Goal: Task Accomplishment & Management: Manage account settings

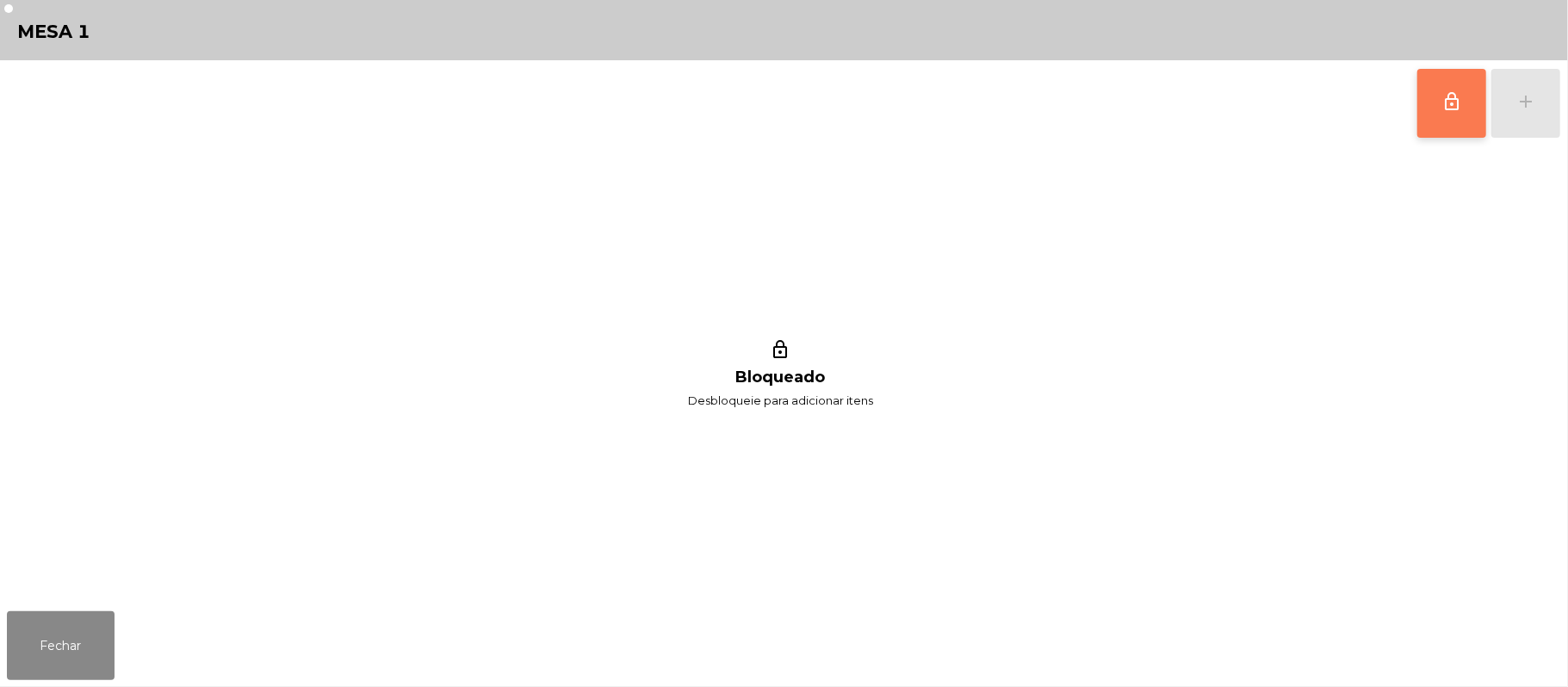
click at [1447, 95] on span "lock_outline" at bounding box center [1452, 101] width 21 height 21
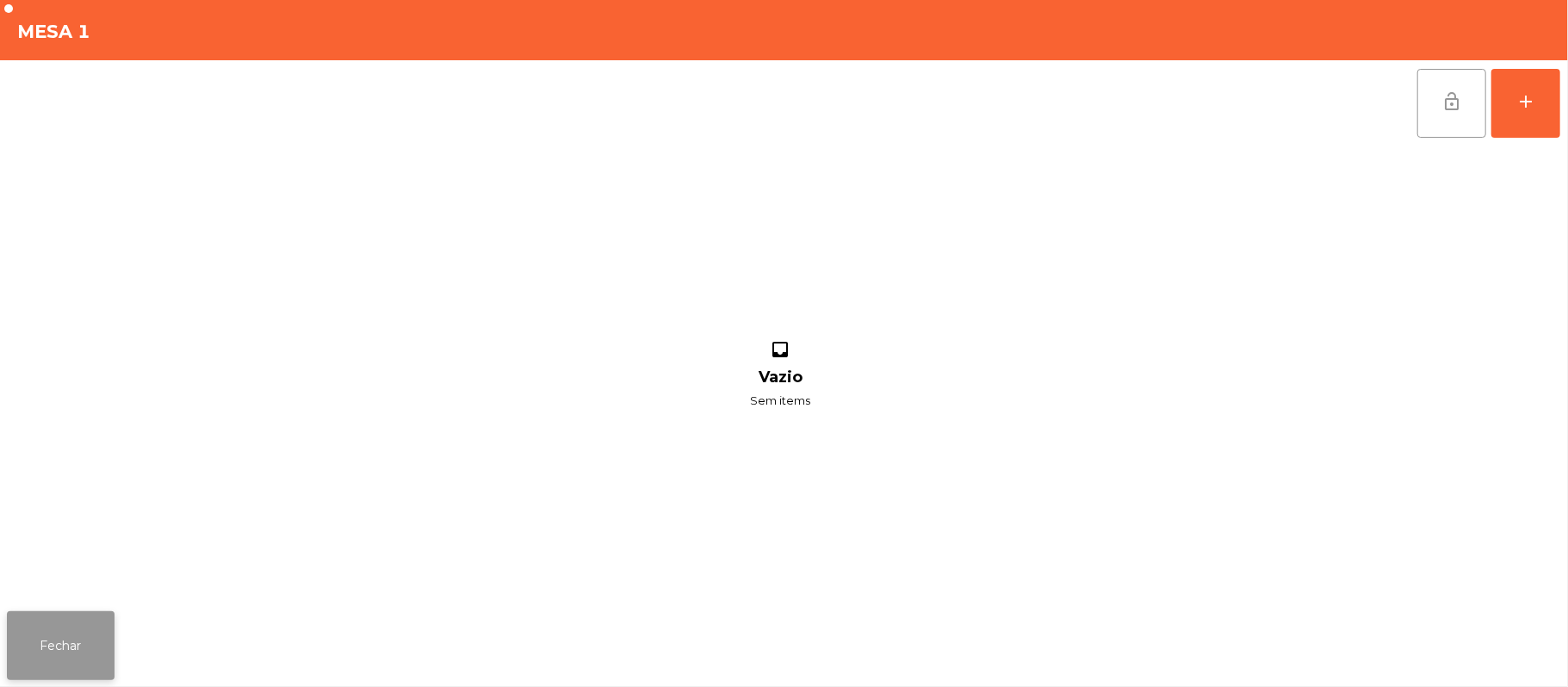
click at [54, 624] on button "Fechar" at bounding box center [60, 646] width 108 height 69
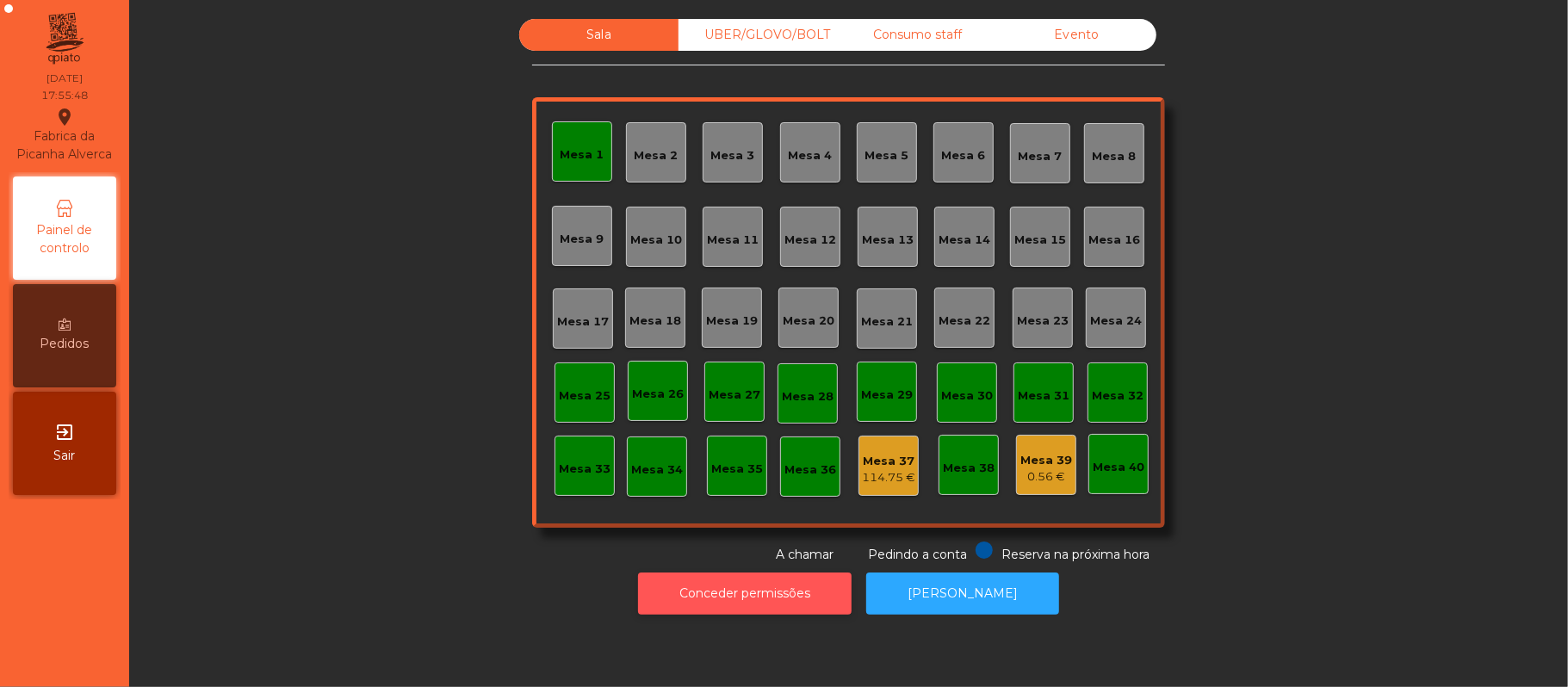
click at [793, 581] on button "Conceder permissões" at bounding box center [744, 593] width 213 height 42
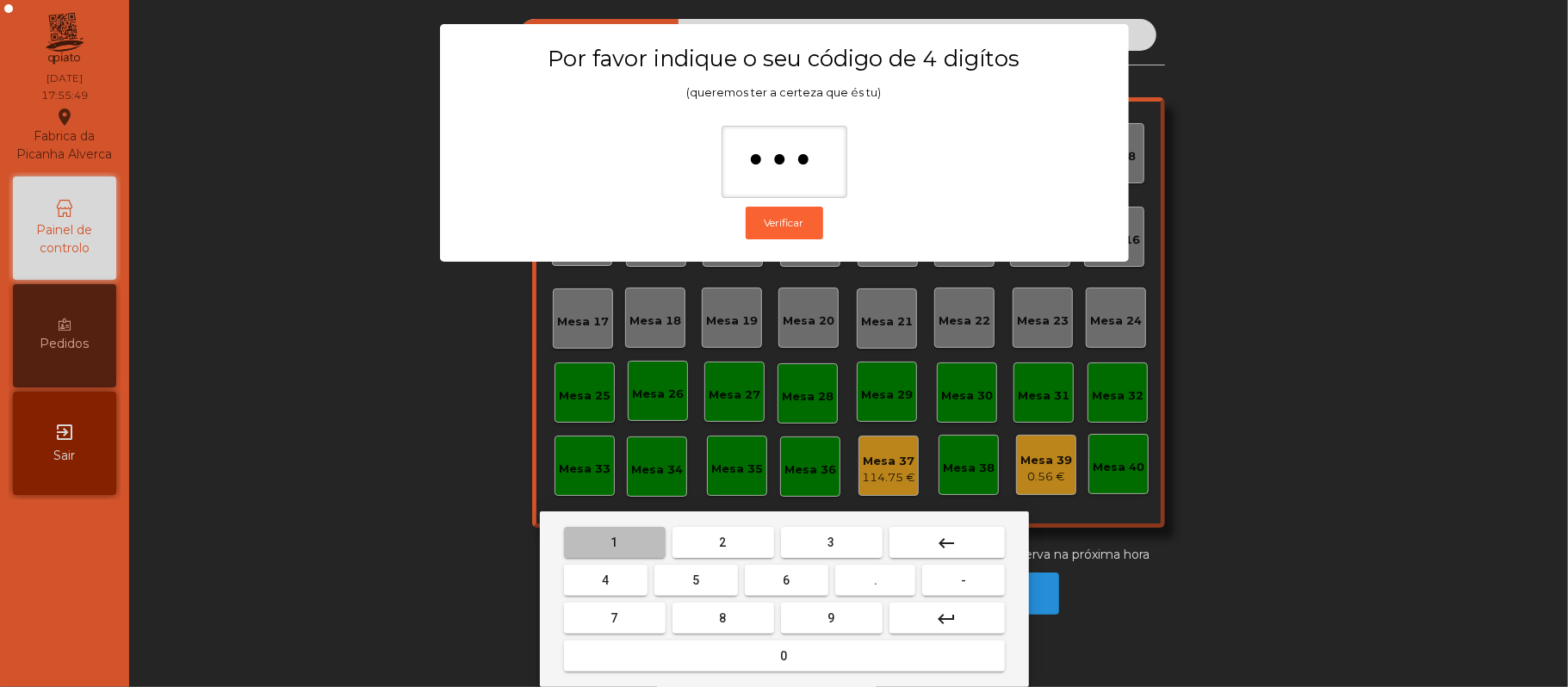
type input "****"
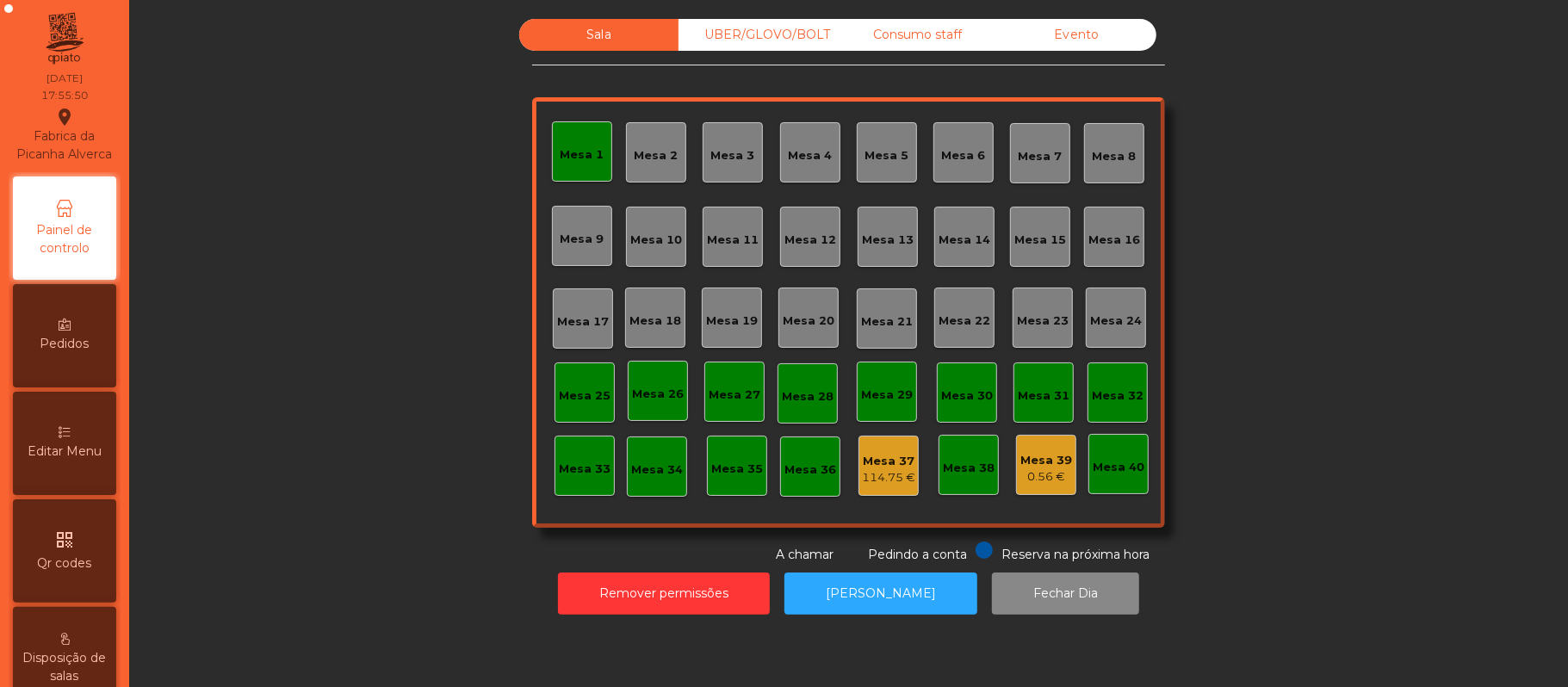
click at [62, 420] on div "Editar Menu" at bounding box center [65, 444] width 103 height 103
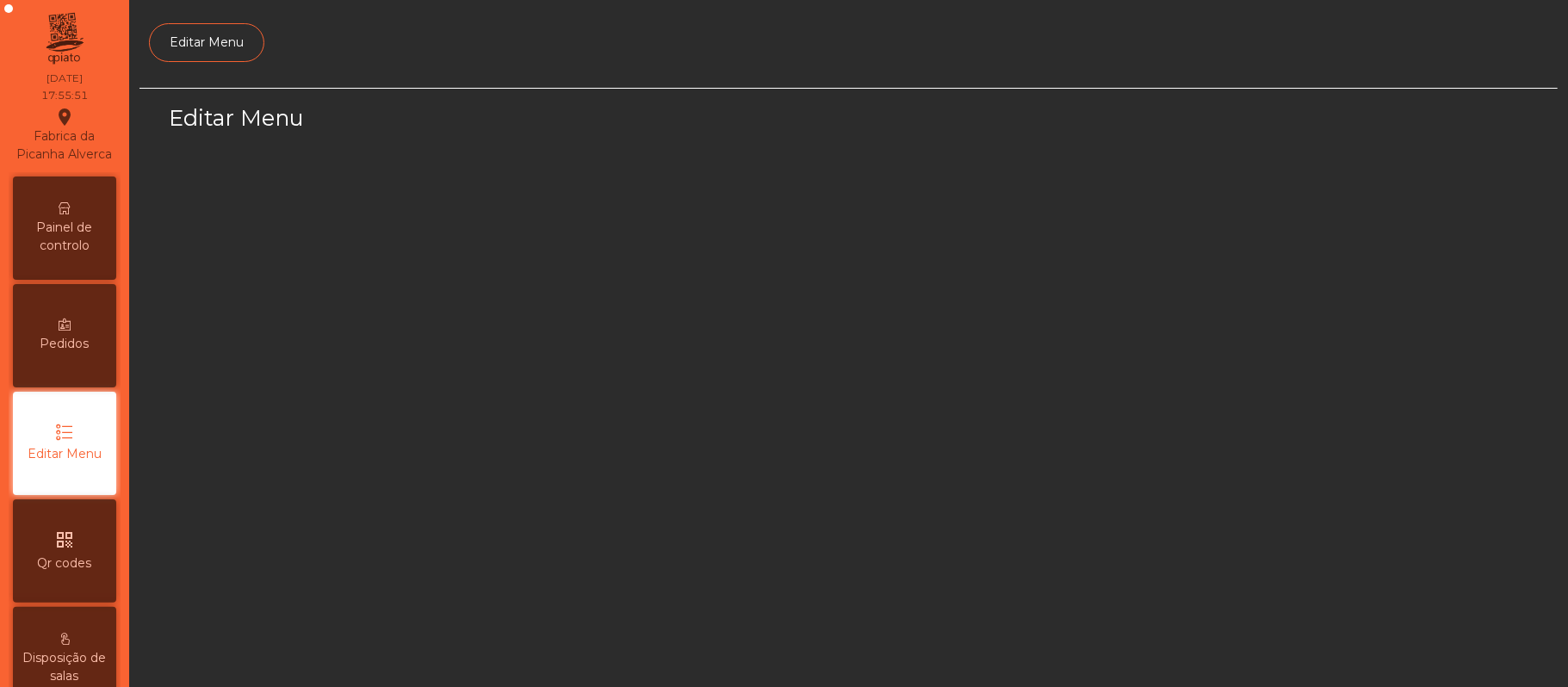
scroll to position [118, 0]
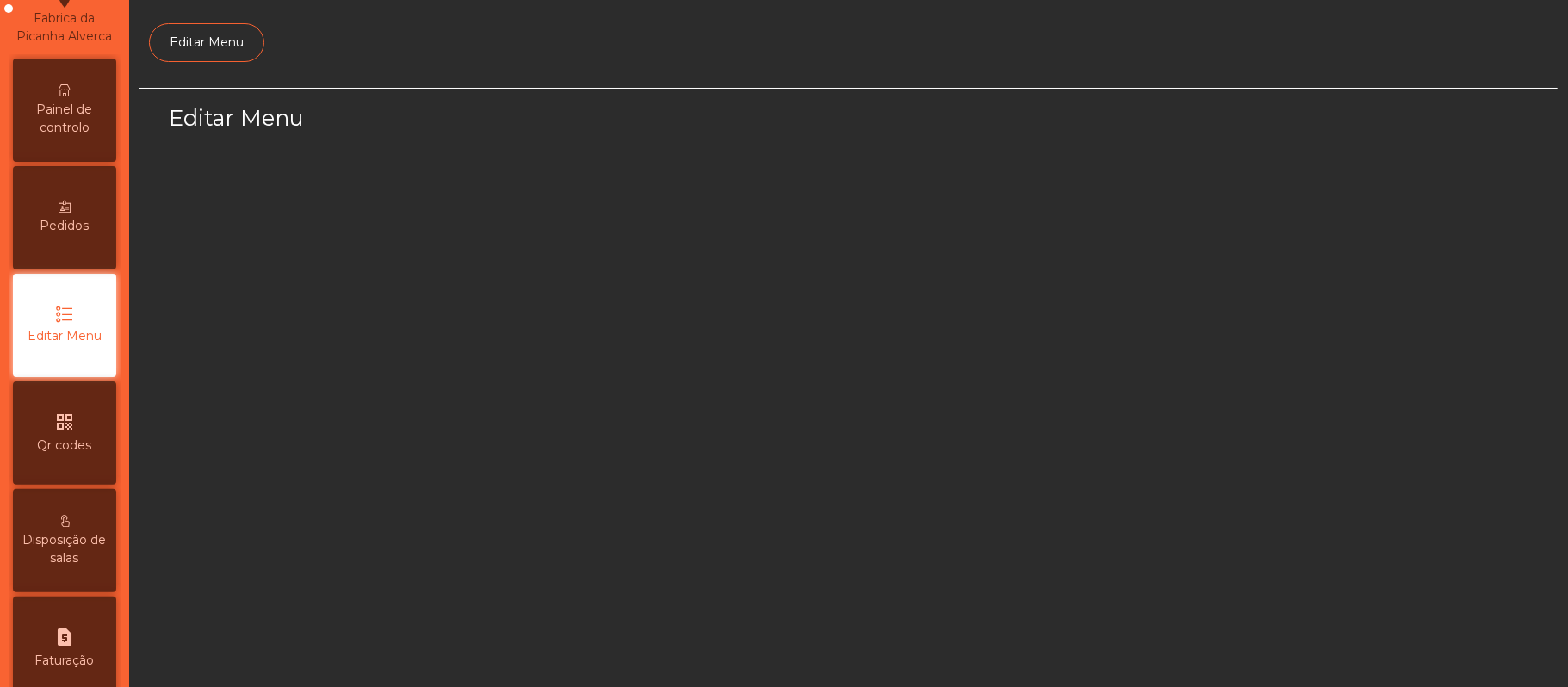
select select "*"
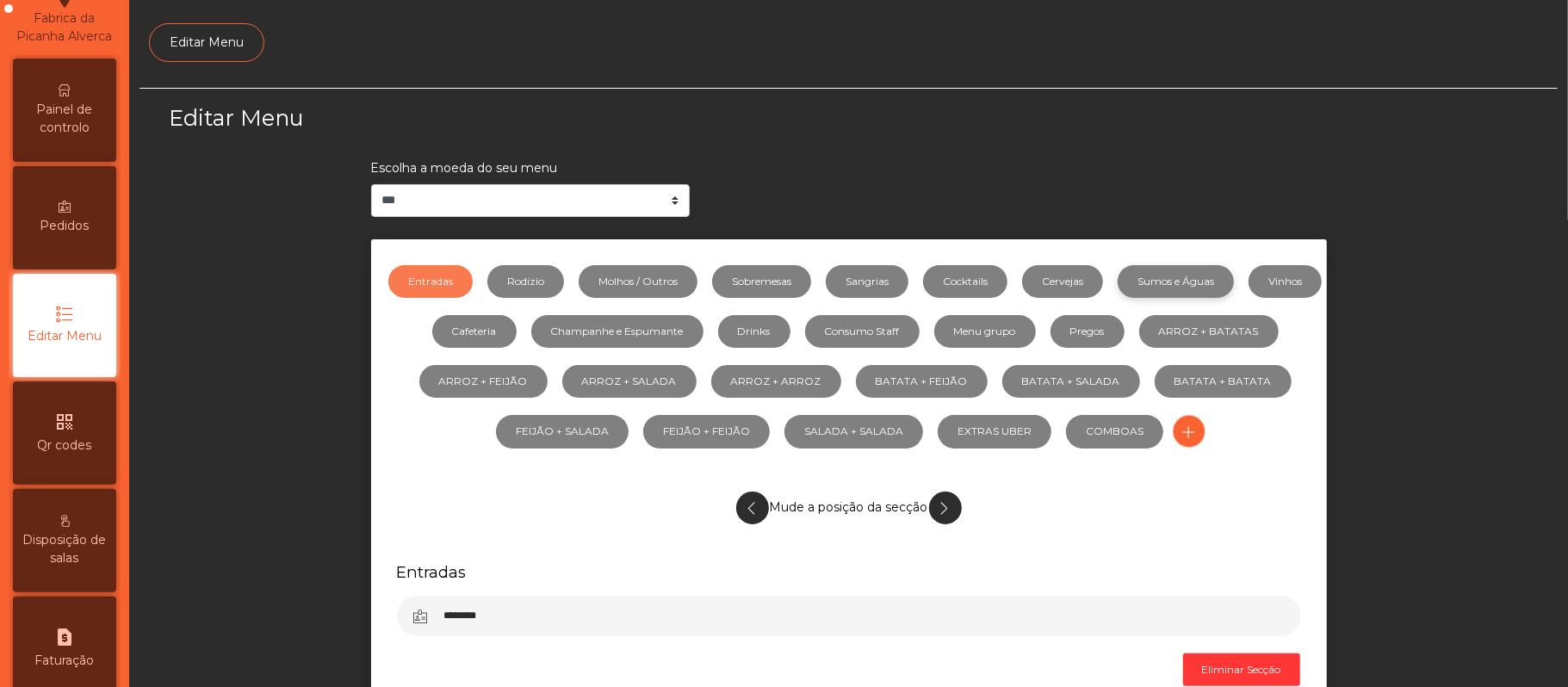
click at [1234, 265] on link "Sumos e Águas" at bounding box center [1176, 281] width 116 height 33
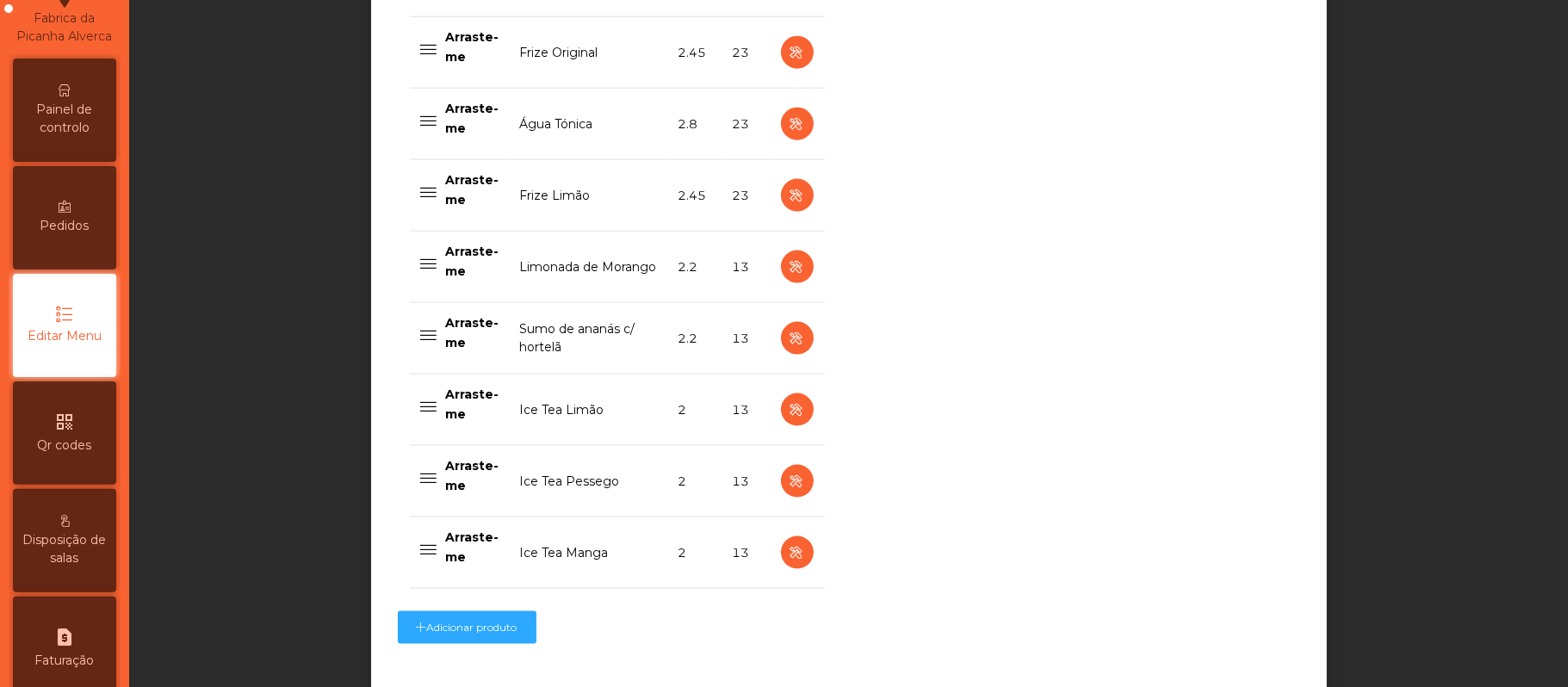
scroll to position [1647, 0]
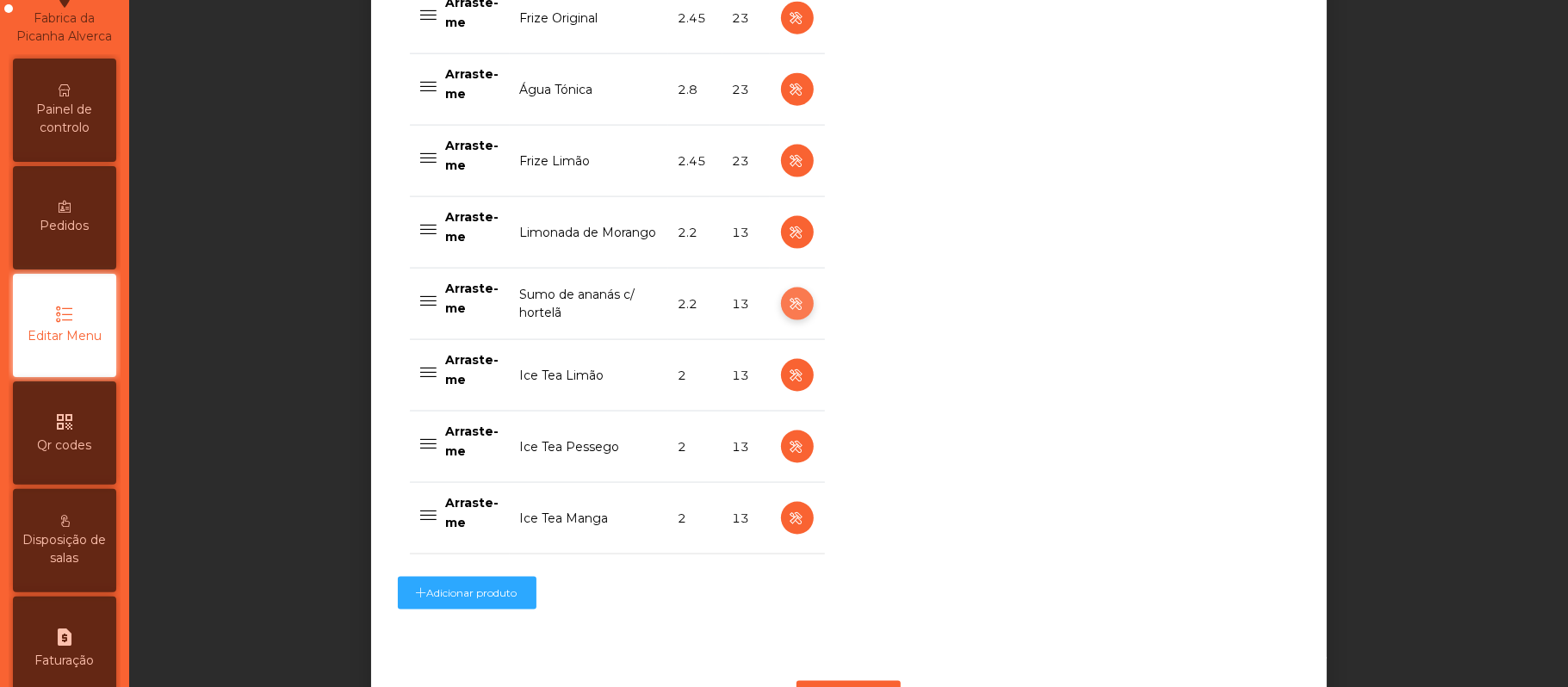
click at [787, 310] on icon "button" at bounding box center [797, 304] width 20 height 22
select select "***"
select select "**"
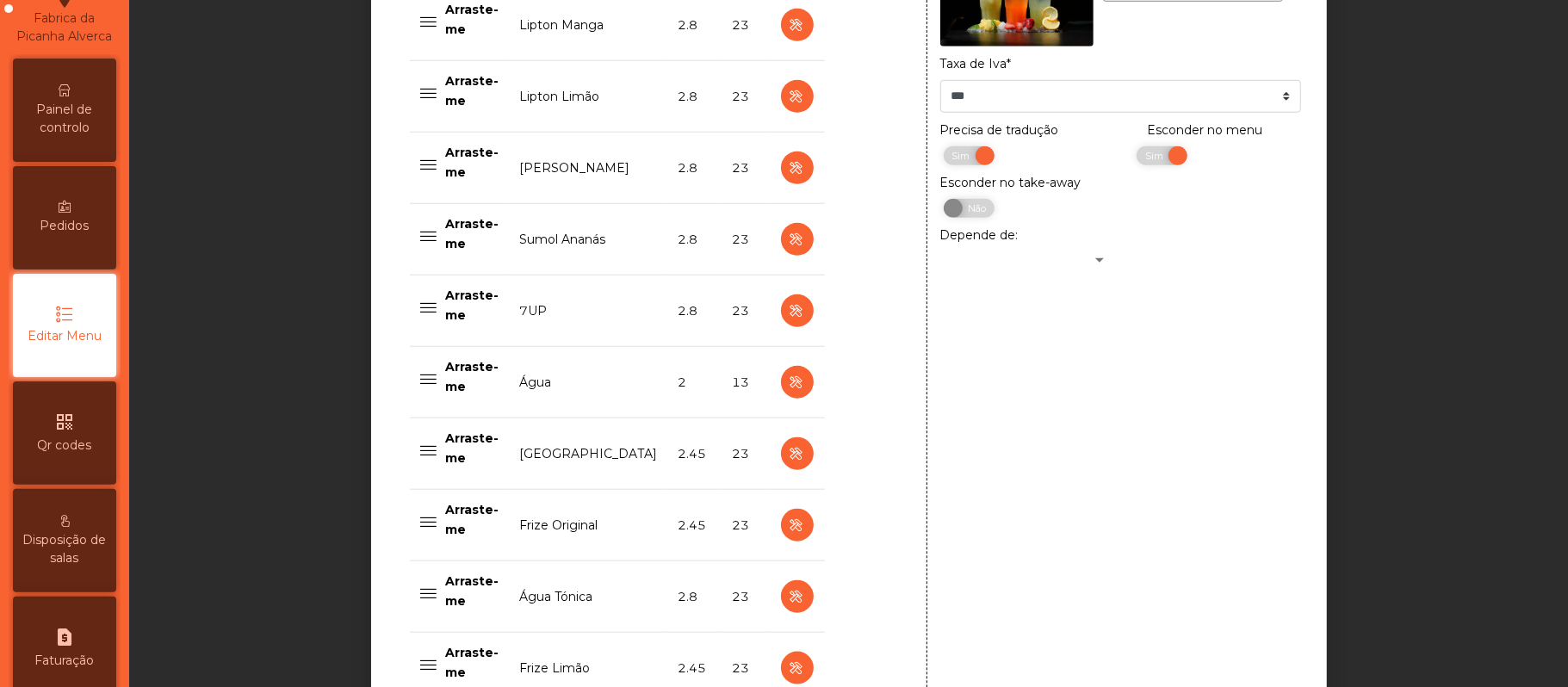
scroll to position [1137, 0]
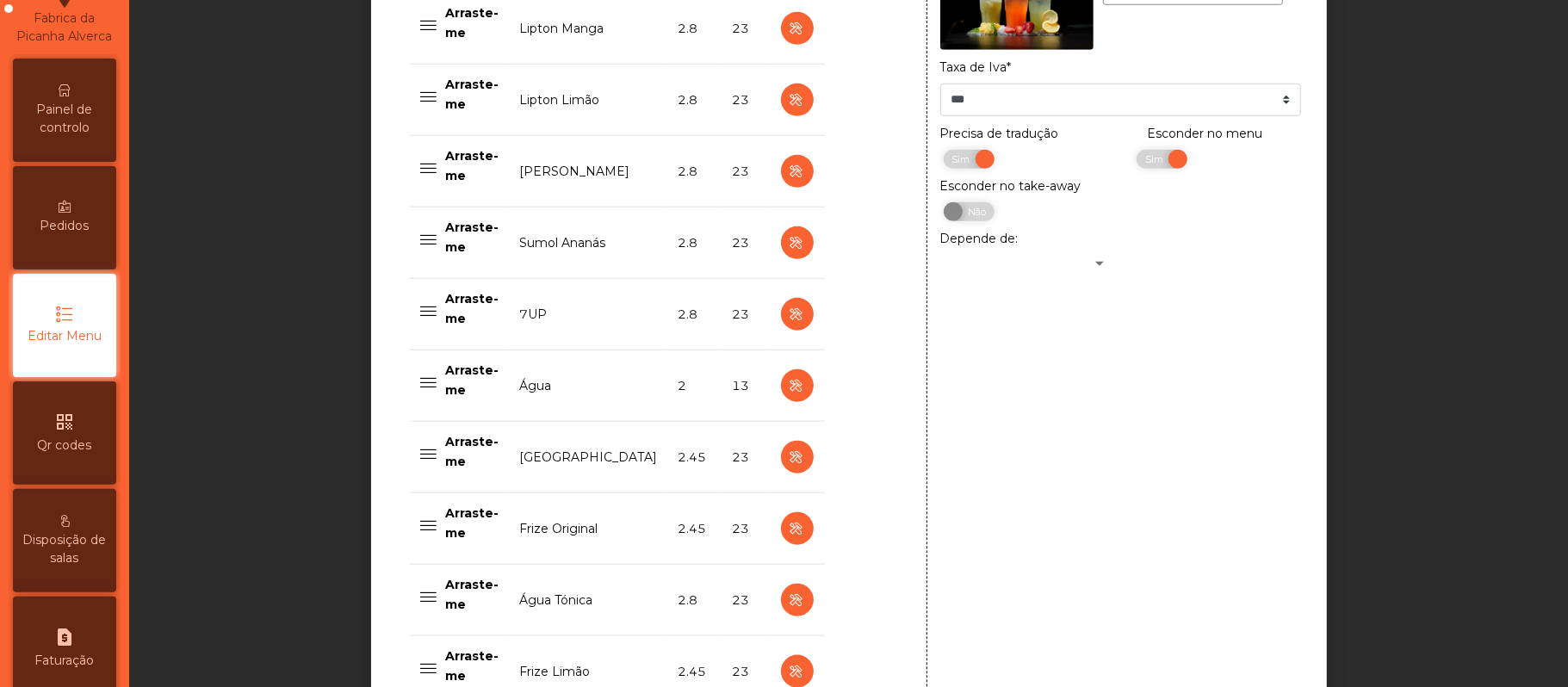
click at [1174, 300] on div "**********" at bounding box center [1120, 336] width 387 height 1485
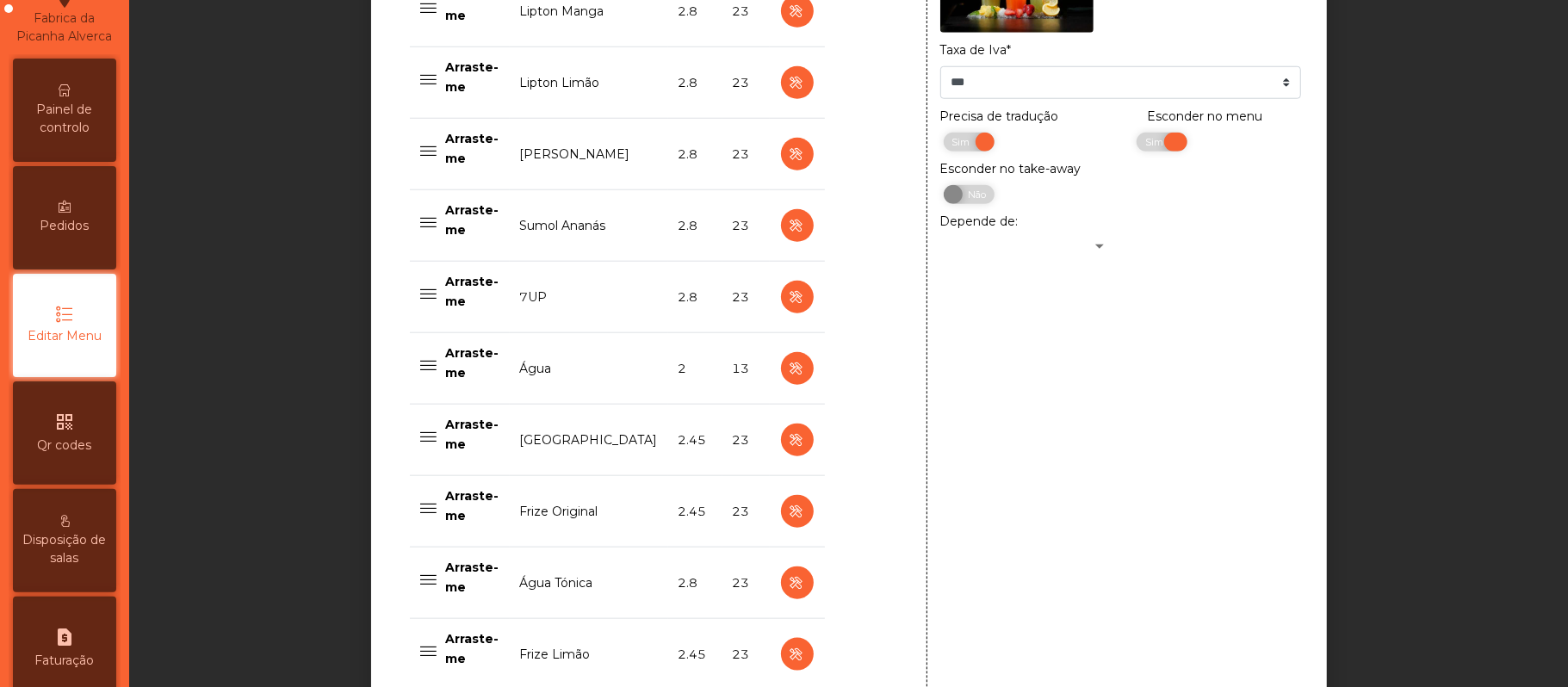
click at [1135, 145] on span "Sim" at bounding box center [1157, 142] width 43 height 19
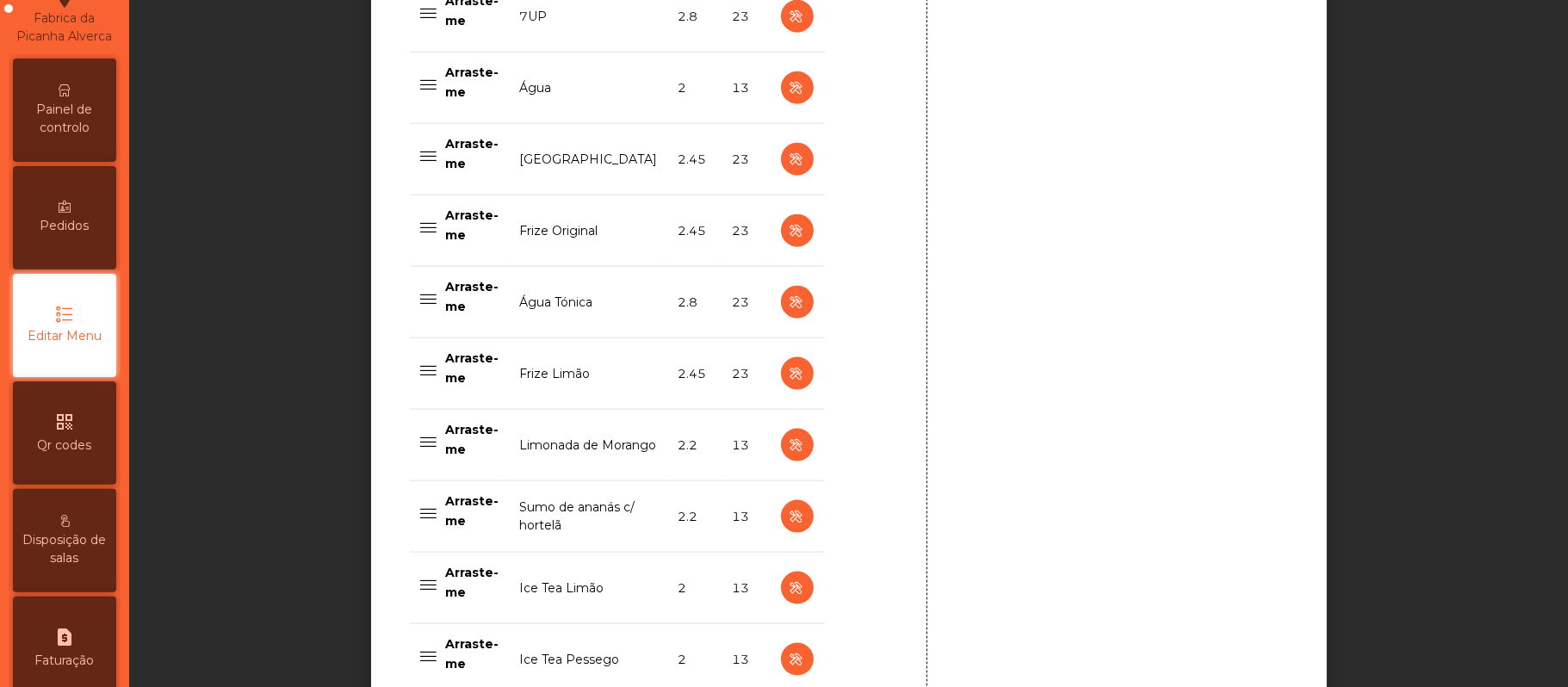
scroll to position [1509, 0]
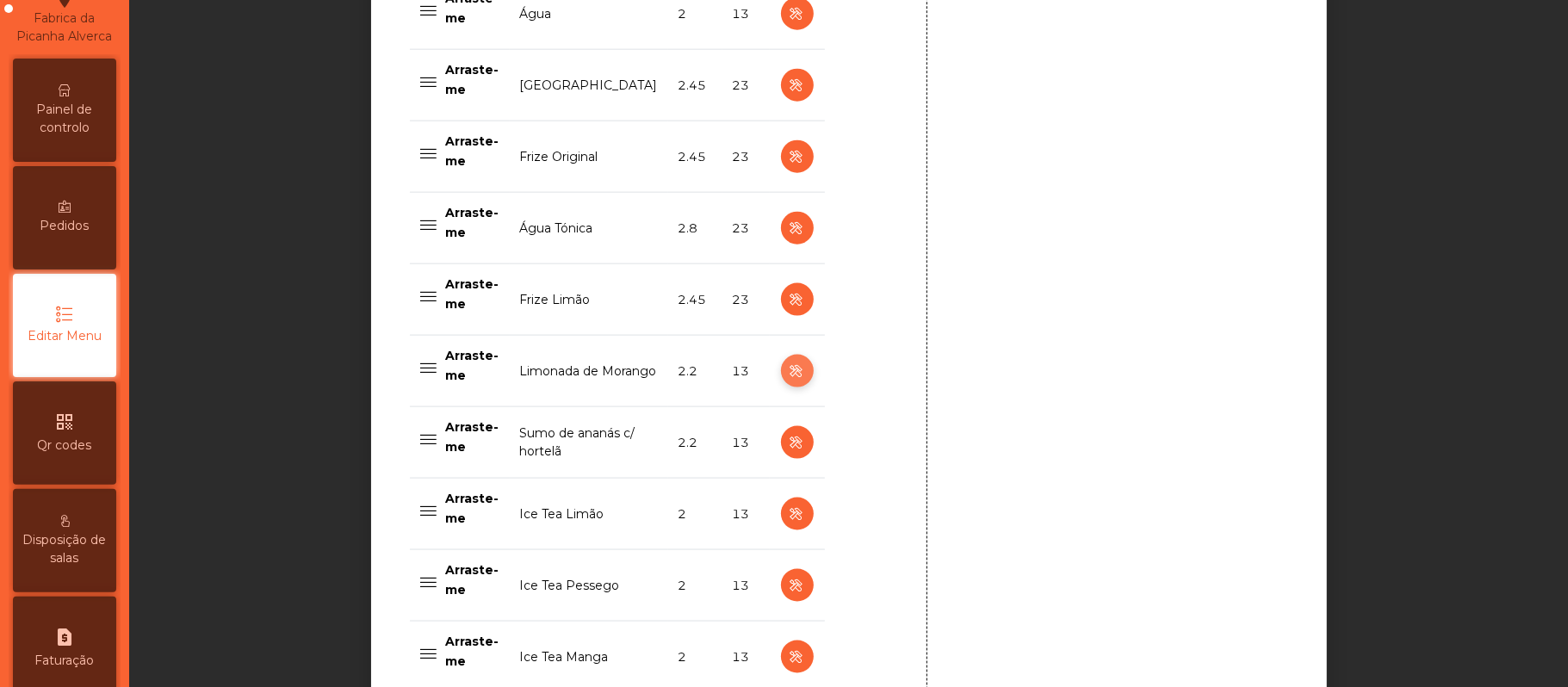
click at [787, 380] on icon "button" at bounding box center [797, 371] width 20 height 22
type input "**********"
select select "***"
select select "**"
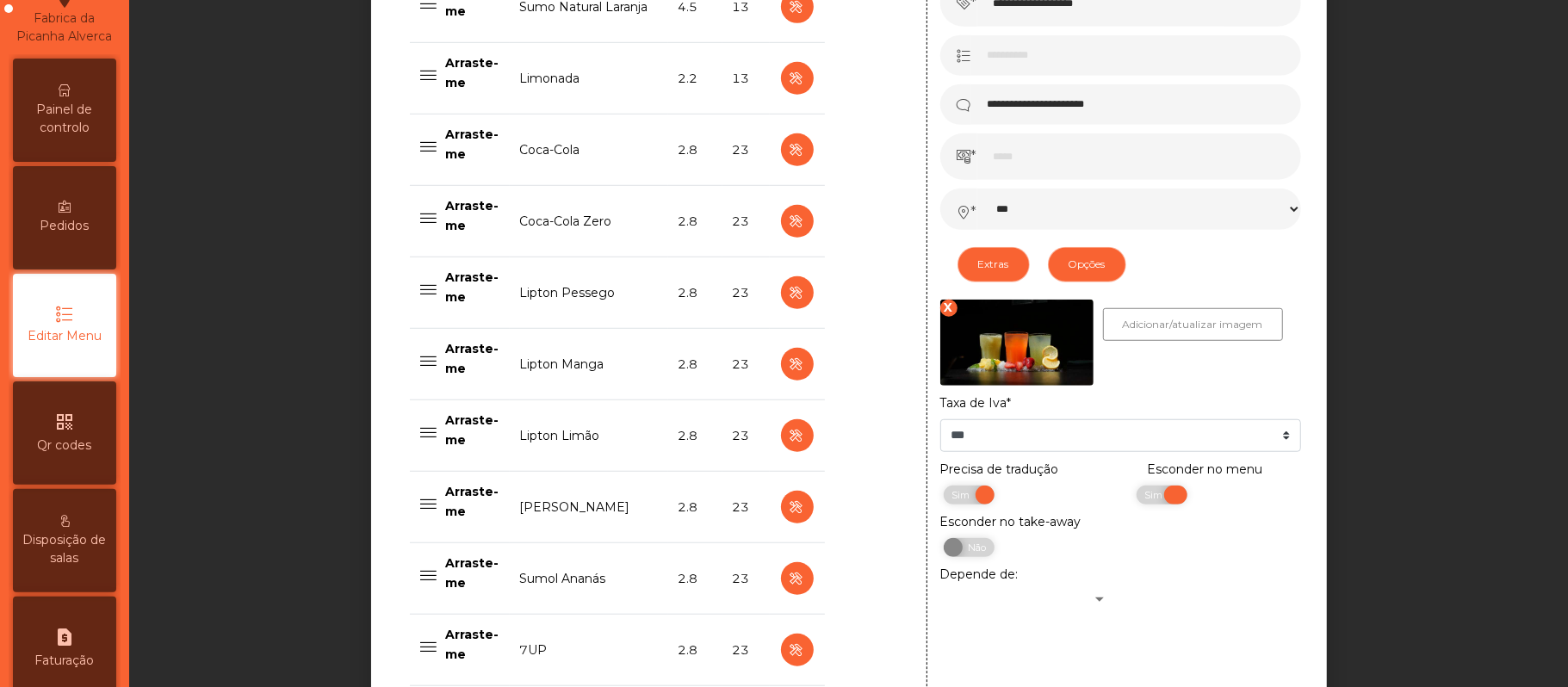
click at [1157, 501] on span "Sim" at bounding box center [1157, 495] width 43 height 19
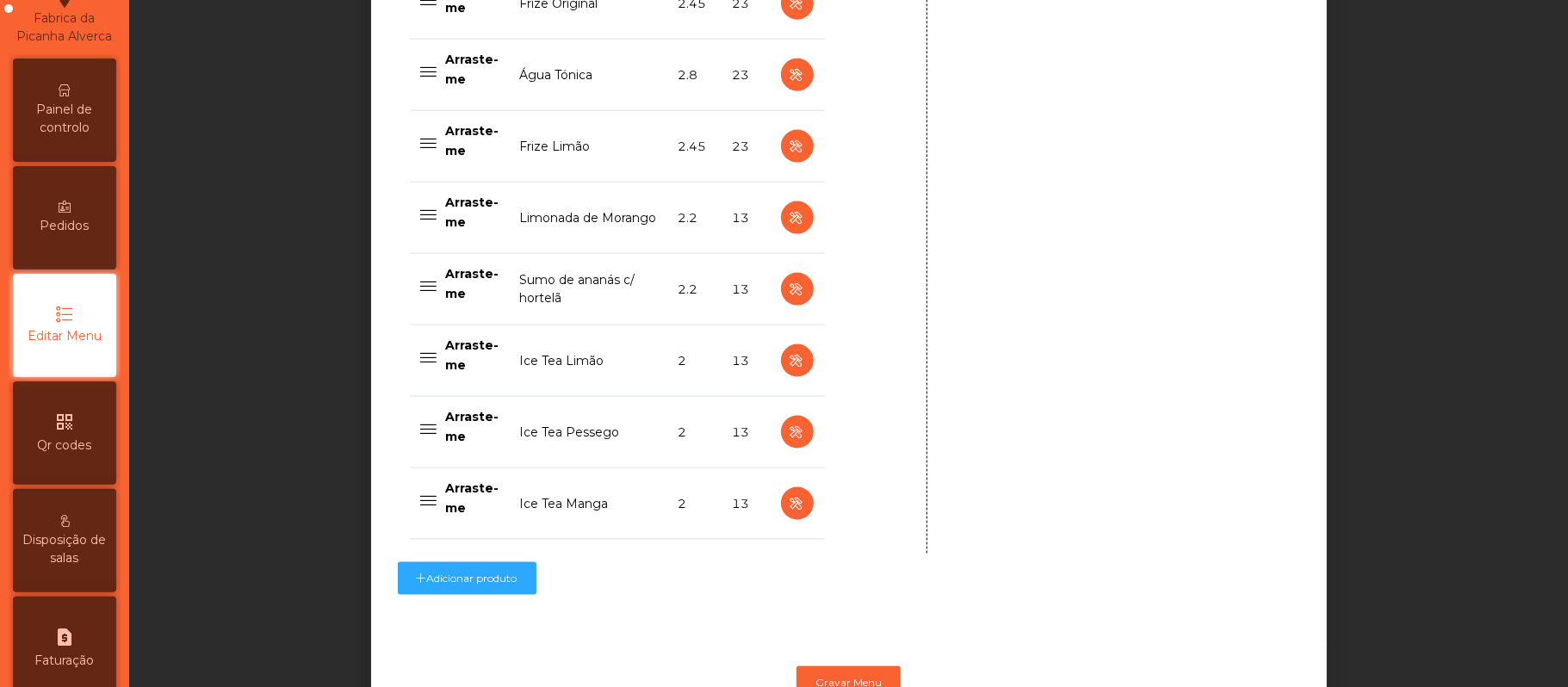
scroll to position [1741, 0]
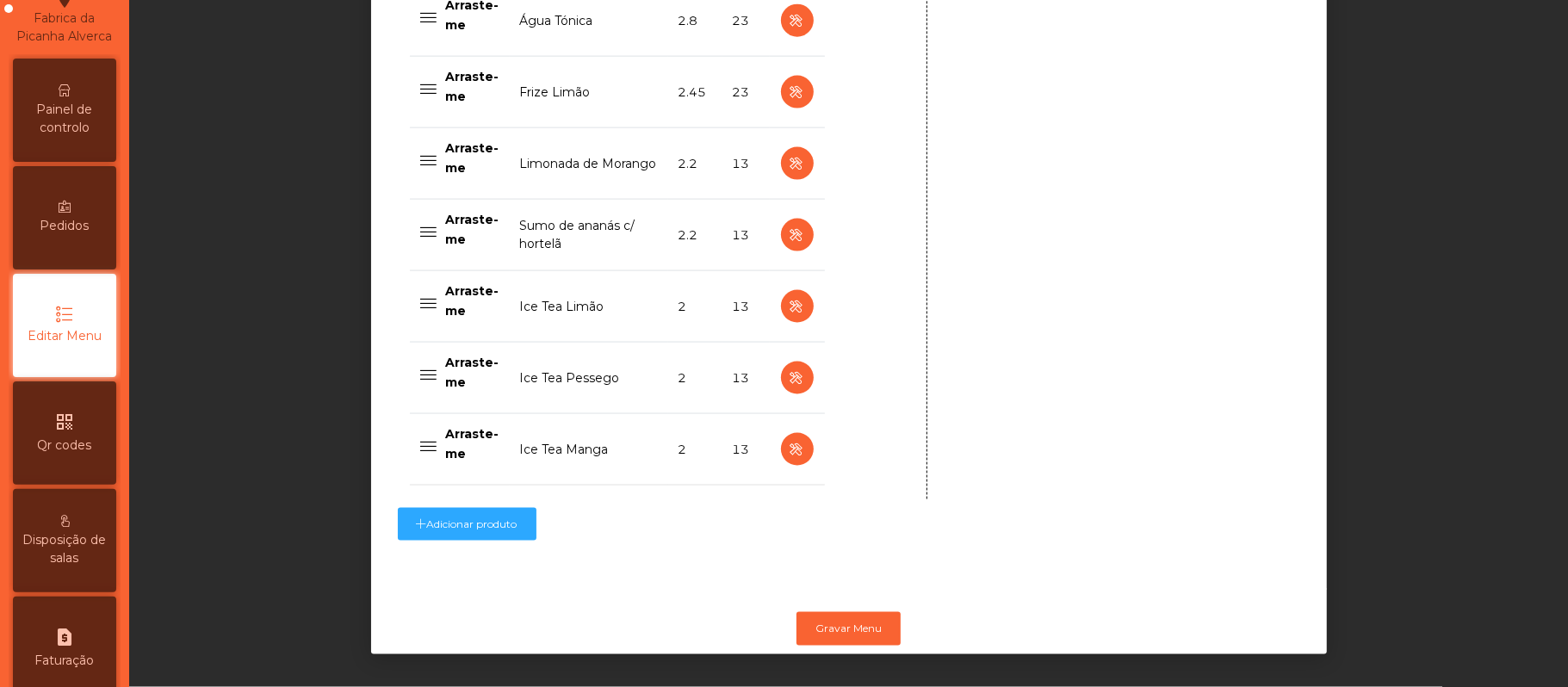
click at [973, 528] on div "Adicionar produto" at bounding box center [849, 524] width 904 height 50
click at [865, 613] on button "Gravar Menu" at bounding box center [848, 629] width 104 height 33
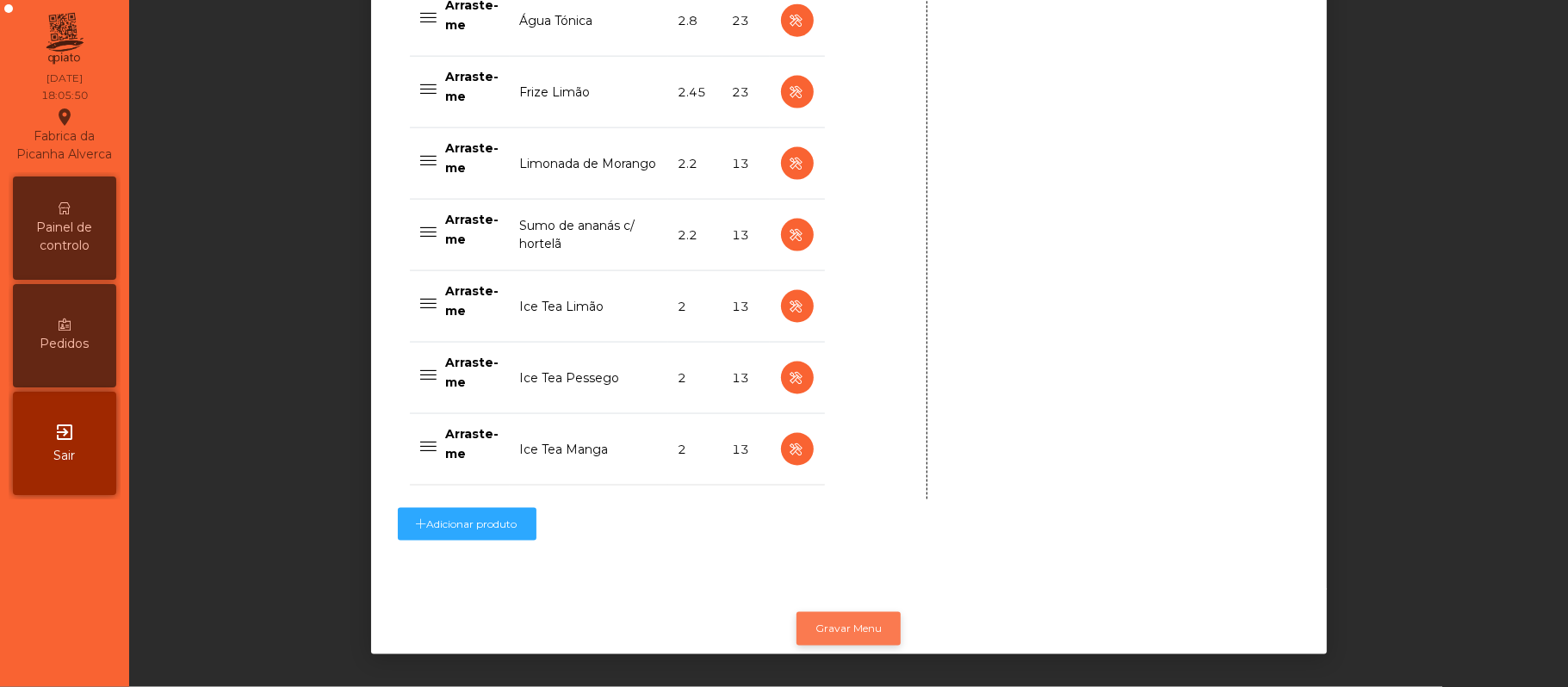
scroll to position [0, 0]
click at [824, 613] on button "Gravar Menu" at bounding box center [848, 629] width 104 height 33
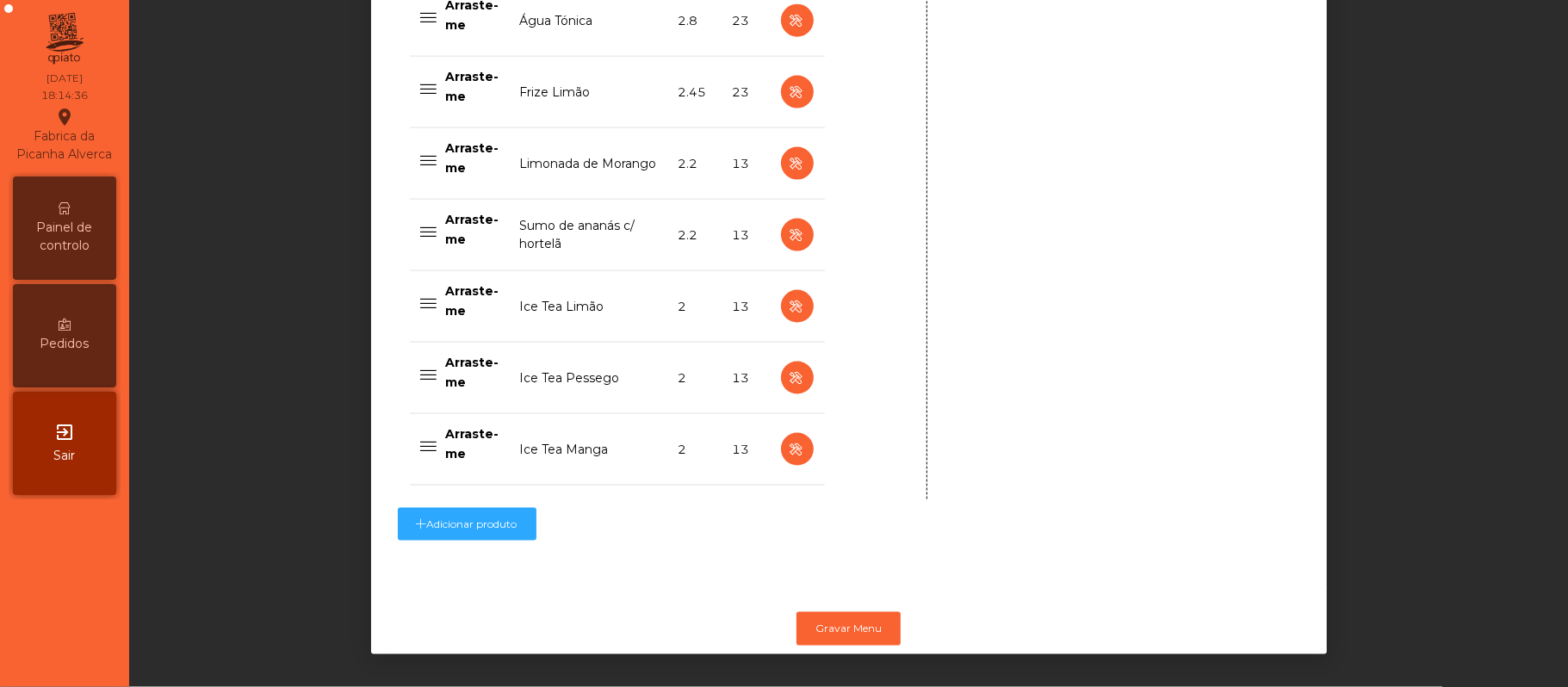
click at [85, 201] on div "Painel de controlo" at bounding box center [65, 228] width 103 height 103
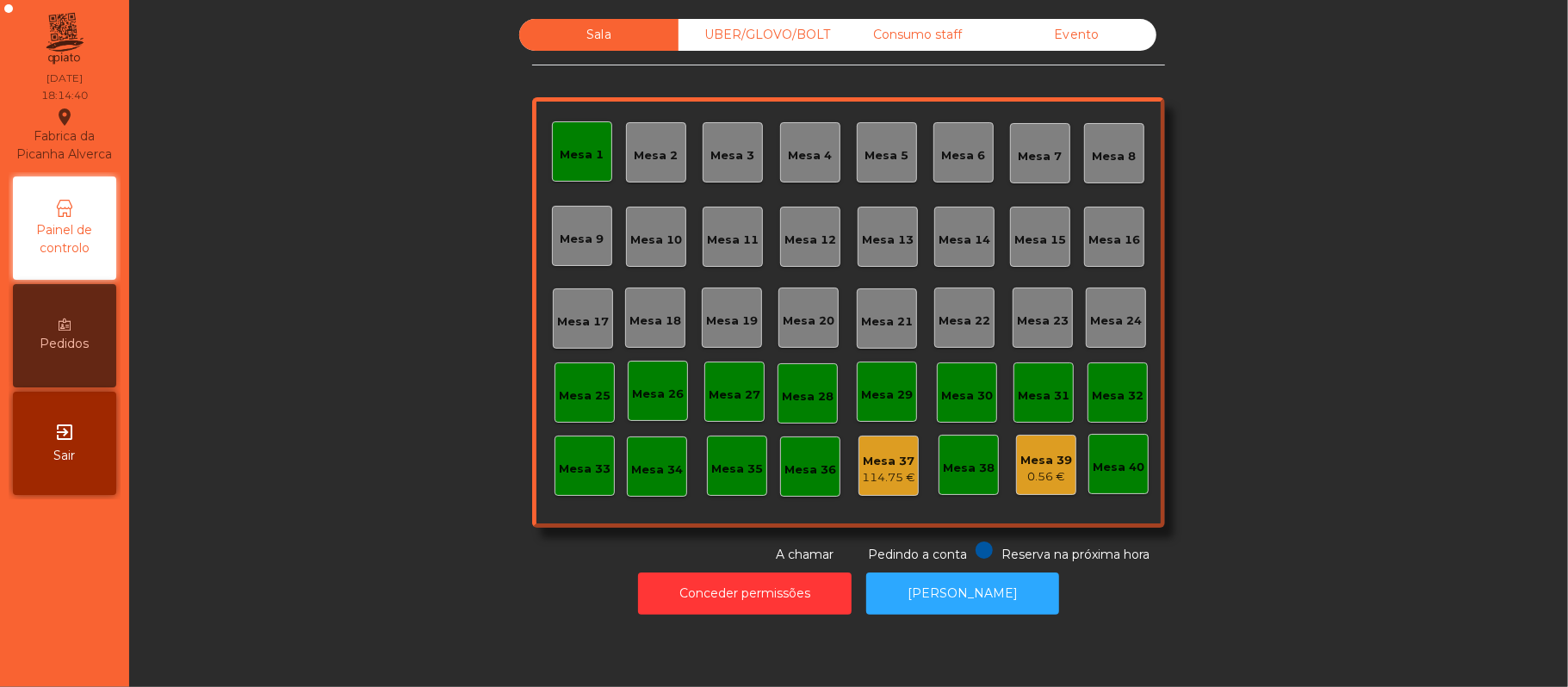
click at [1040, 155] on div "Mesa 7" at bounding box center [1040, 157] width 44 height 17
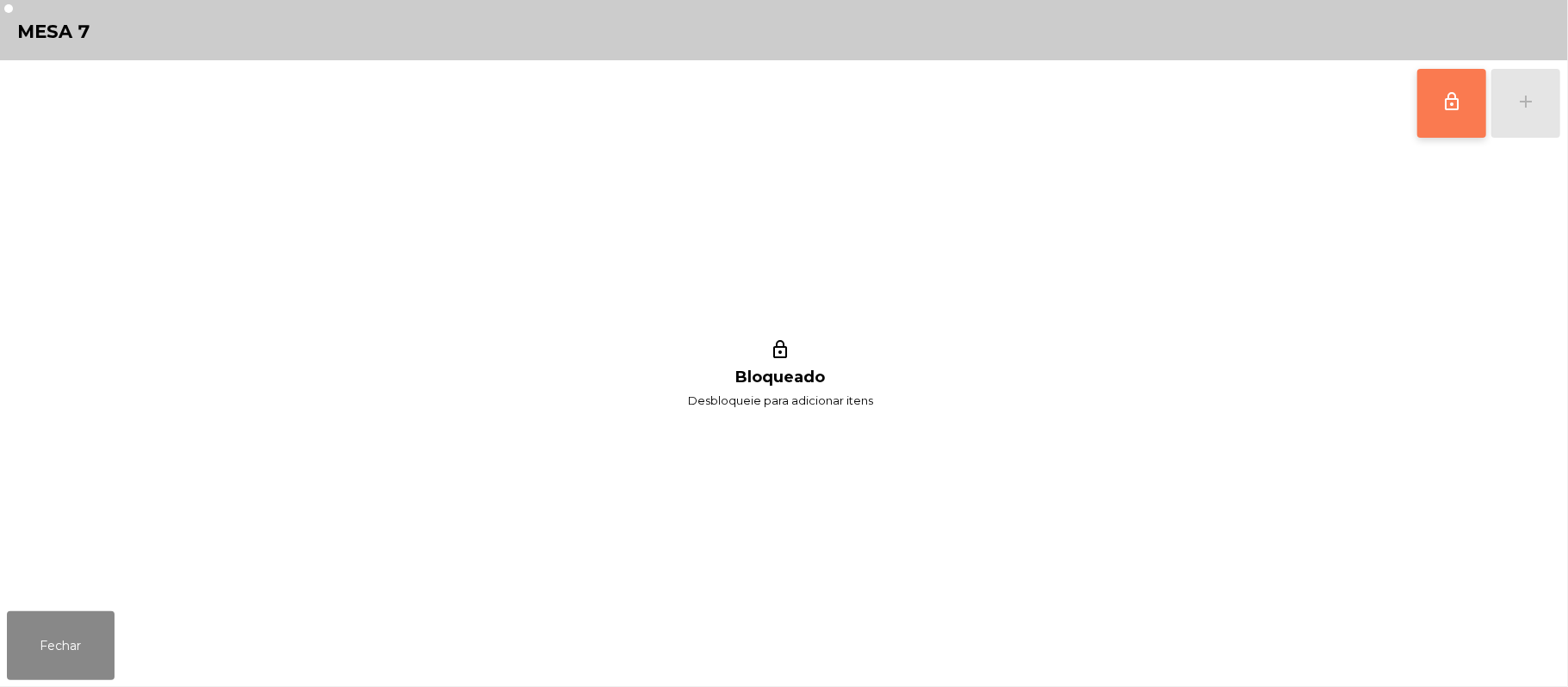
click at [1436, 105] on button "lock_outline" at bounding box center [1452, 102] width 69 height 69
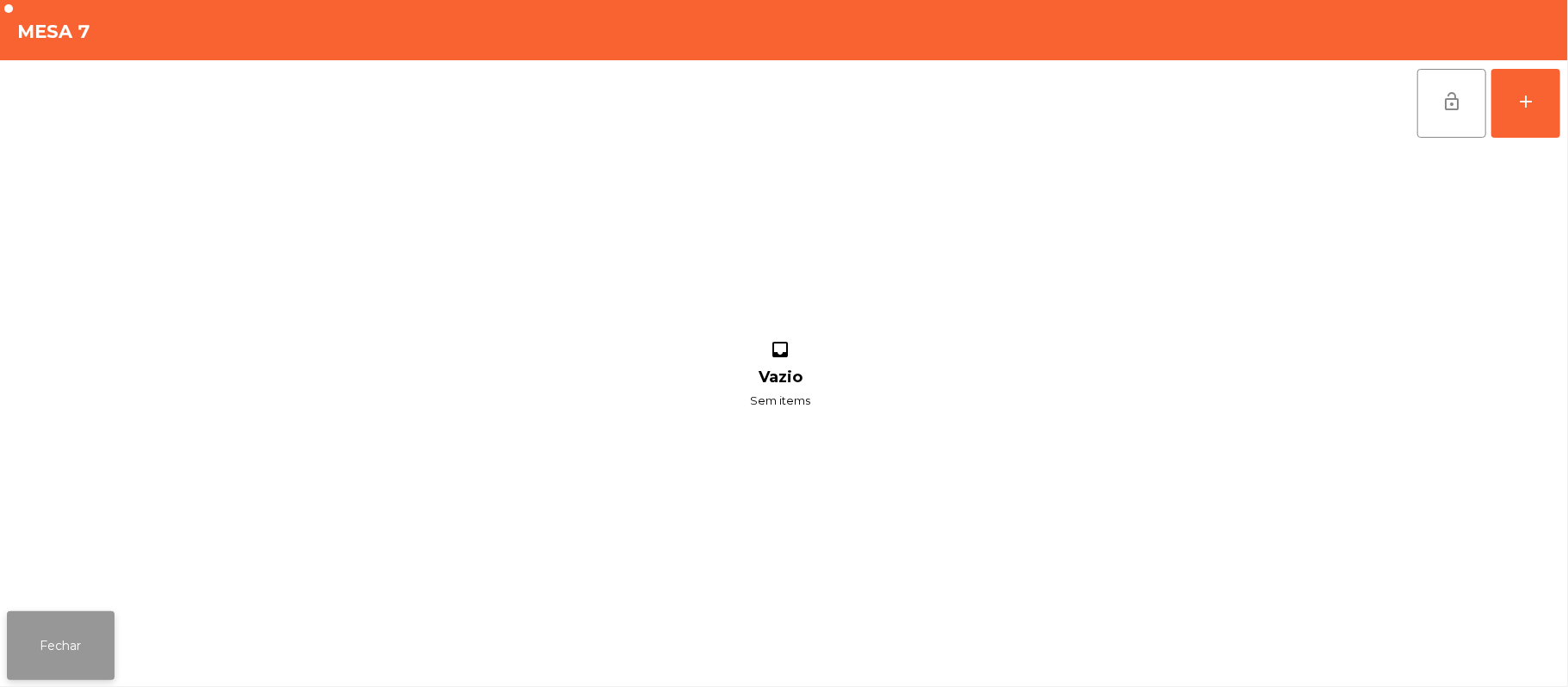
click at [81, 653] on button "Fechar" at bounding box center [60, 646] width 108 height 69
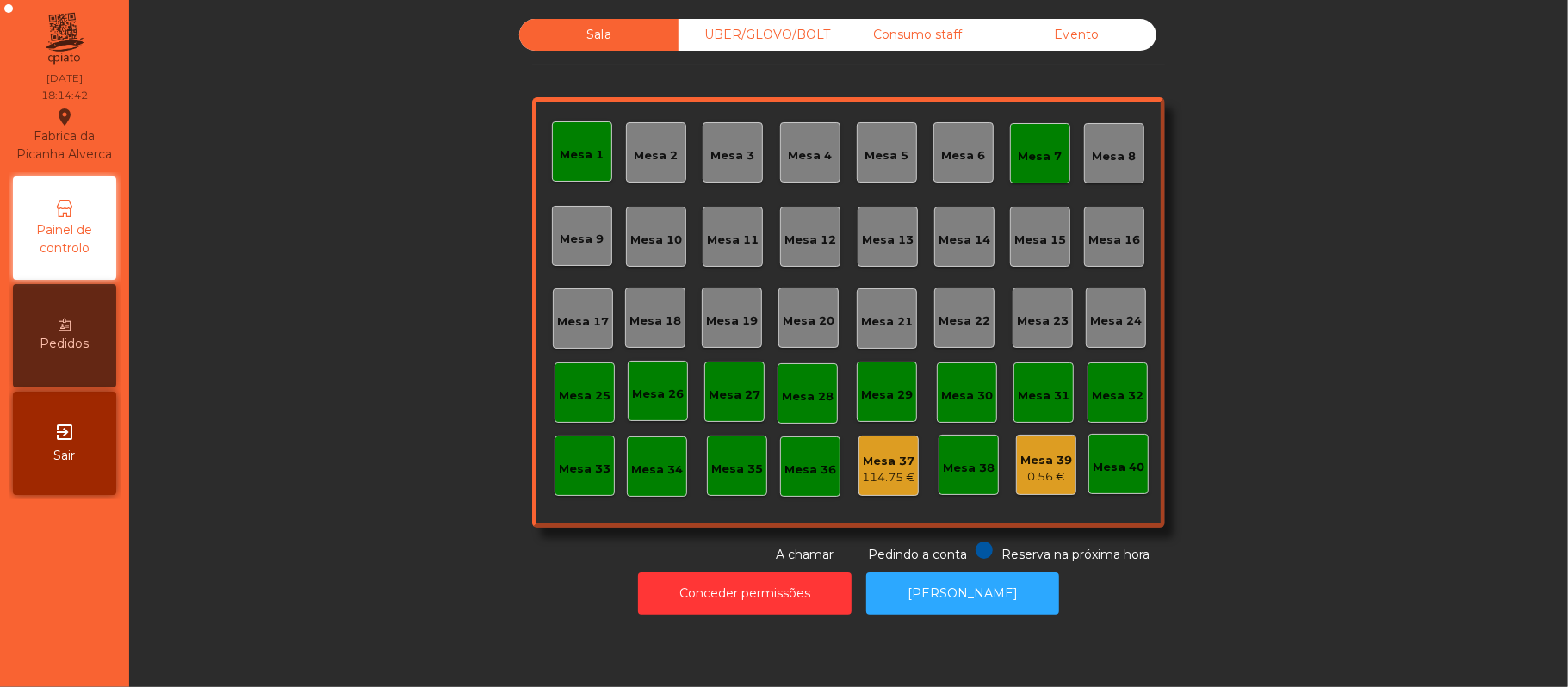
click at [582, 156] on div "Mesa 1" at bounding box center [582, 155] width 44 height 17
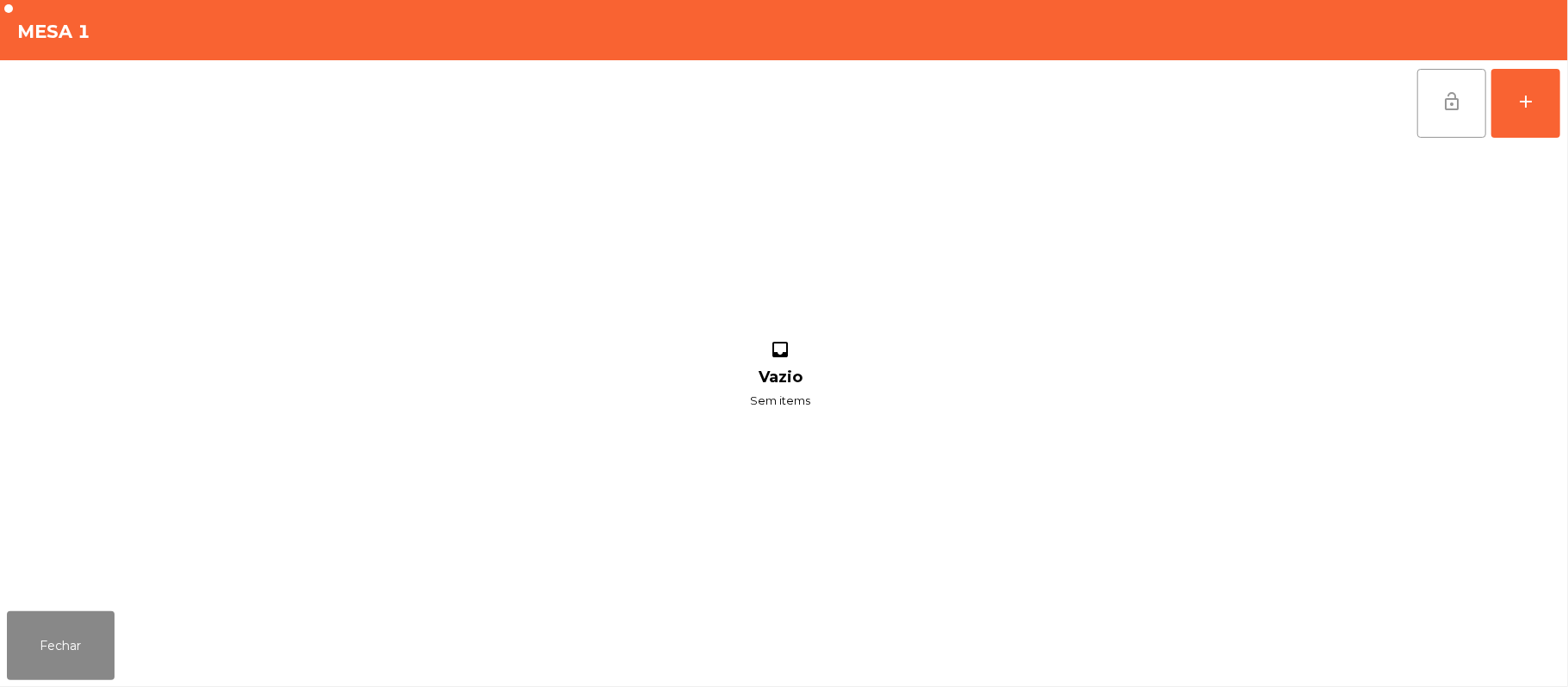
click at [1445, 115] on button "lock_open" at bounding box center [1452, 102] width 69 height 69
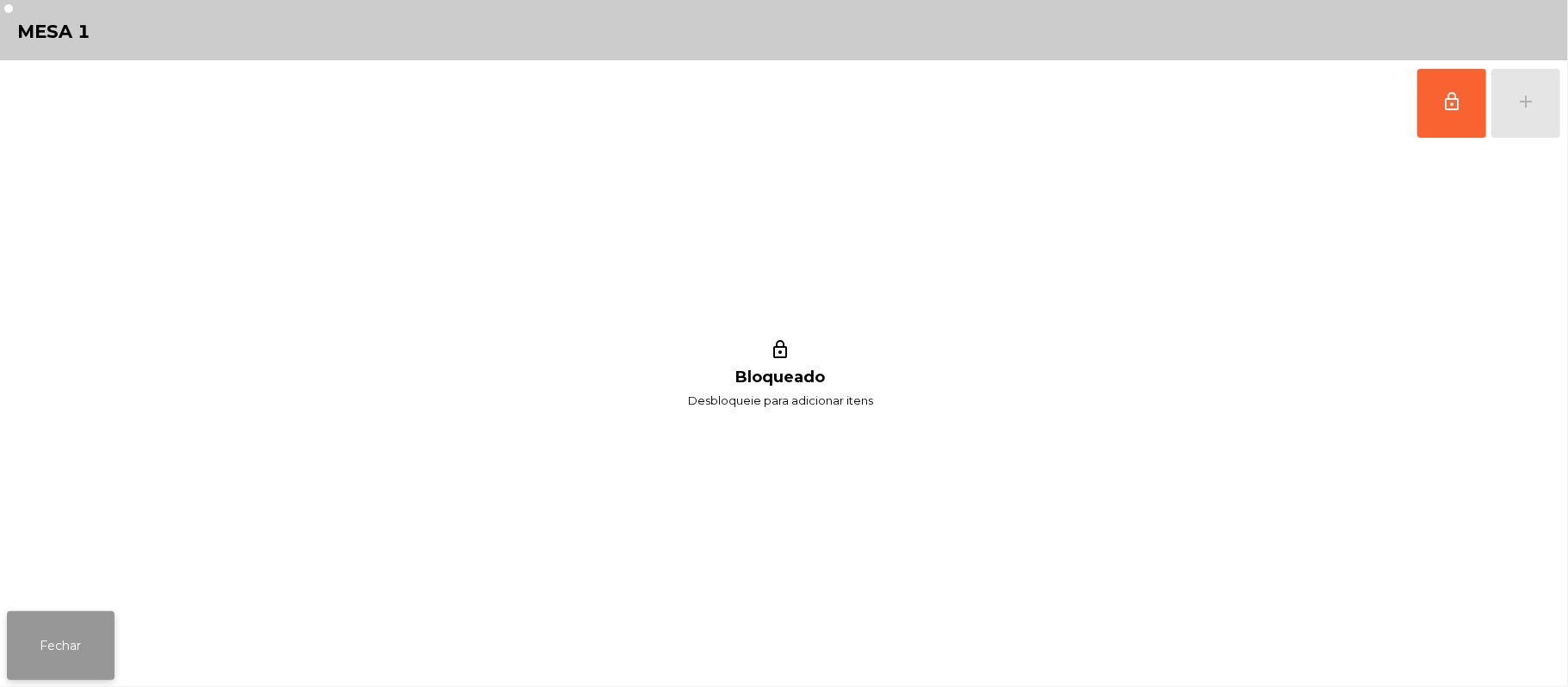
click at [87, 648] on button "Fechar" at bounding box center [60, 646] width 108 height 69
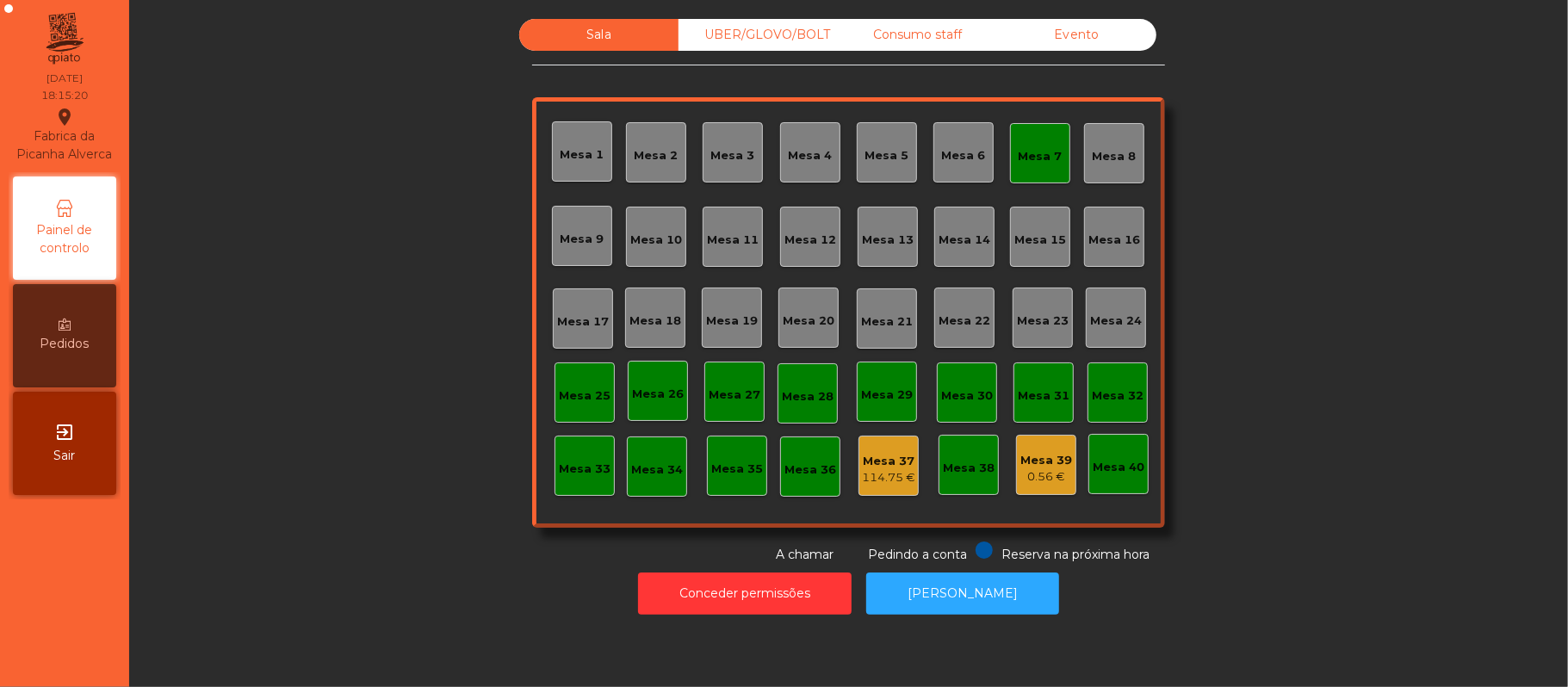
click at [1055, 141] on div "Mesa 7" at bounding box center [1040, 153] width 60 height 60
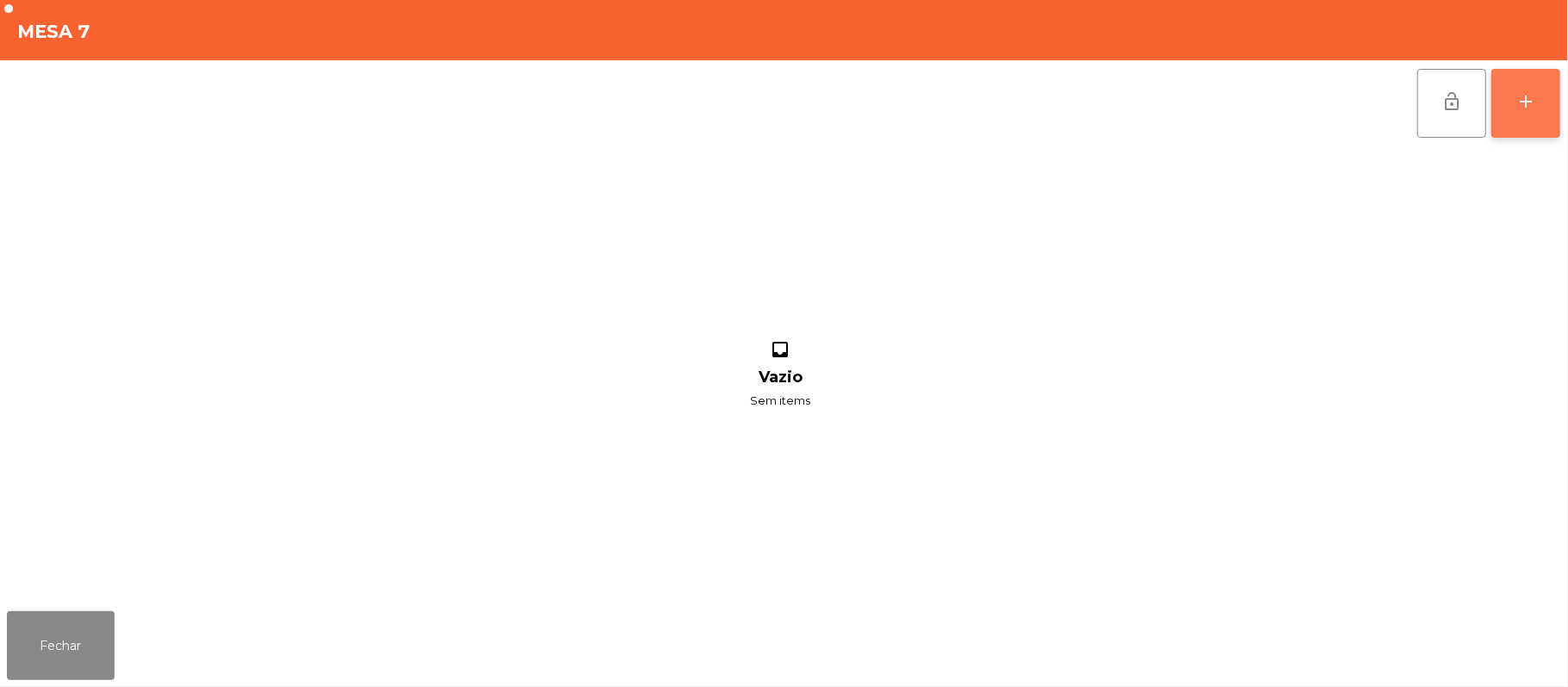
click at [1512, 112] on button "add" at bounding box center [1525, 102] width 69 height 69
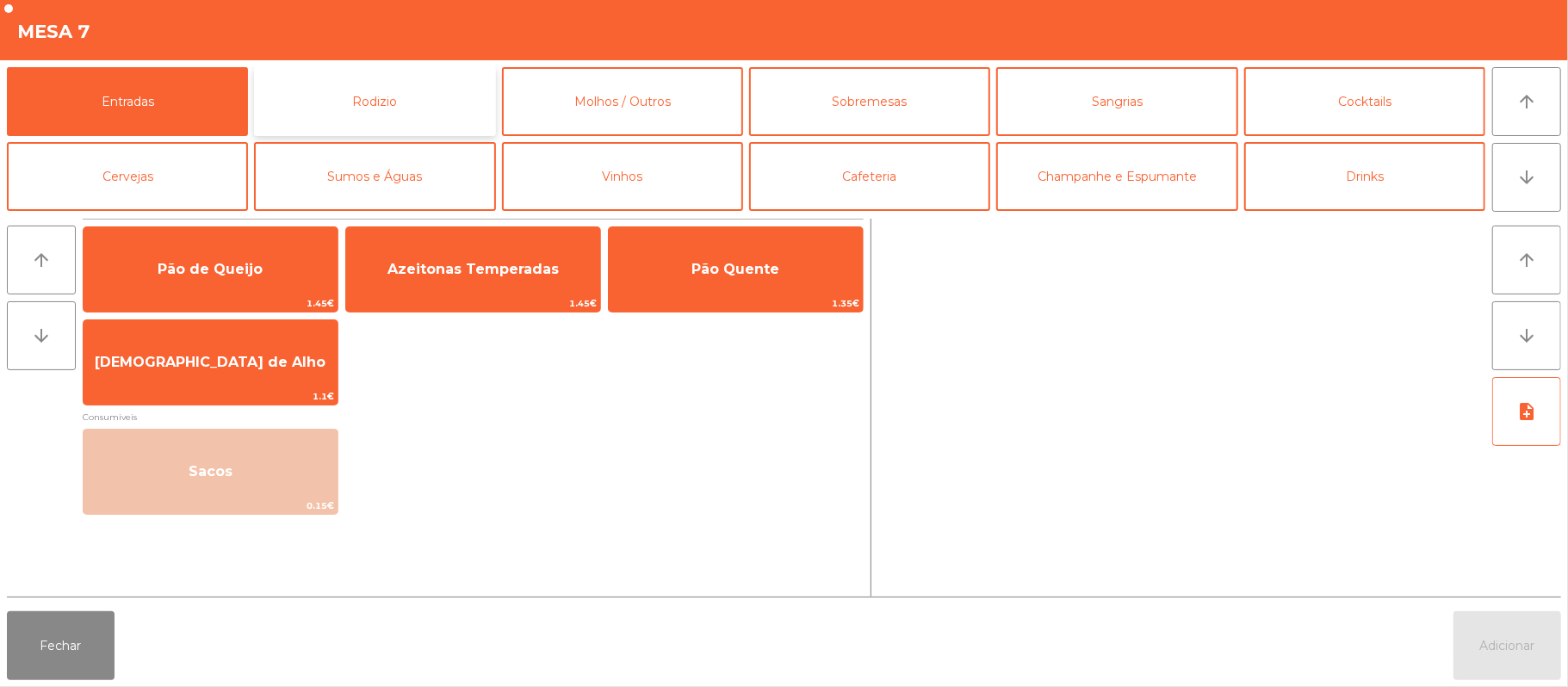
click at [387, 120] on button "Rodizio" at bounding box center [374, 101] width 241 height 69
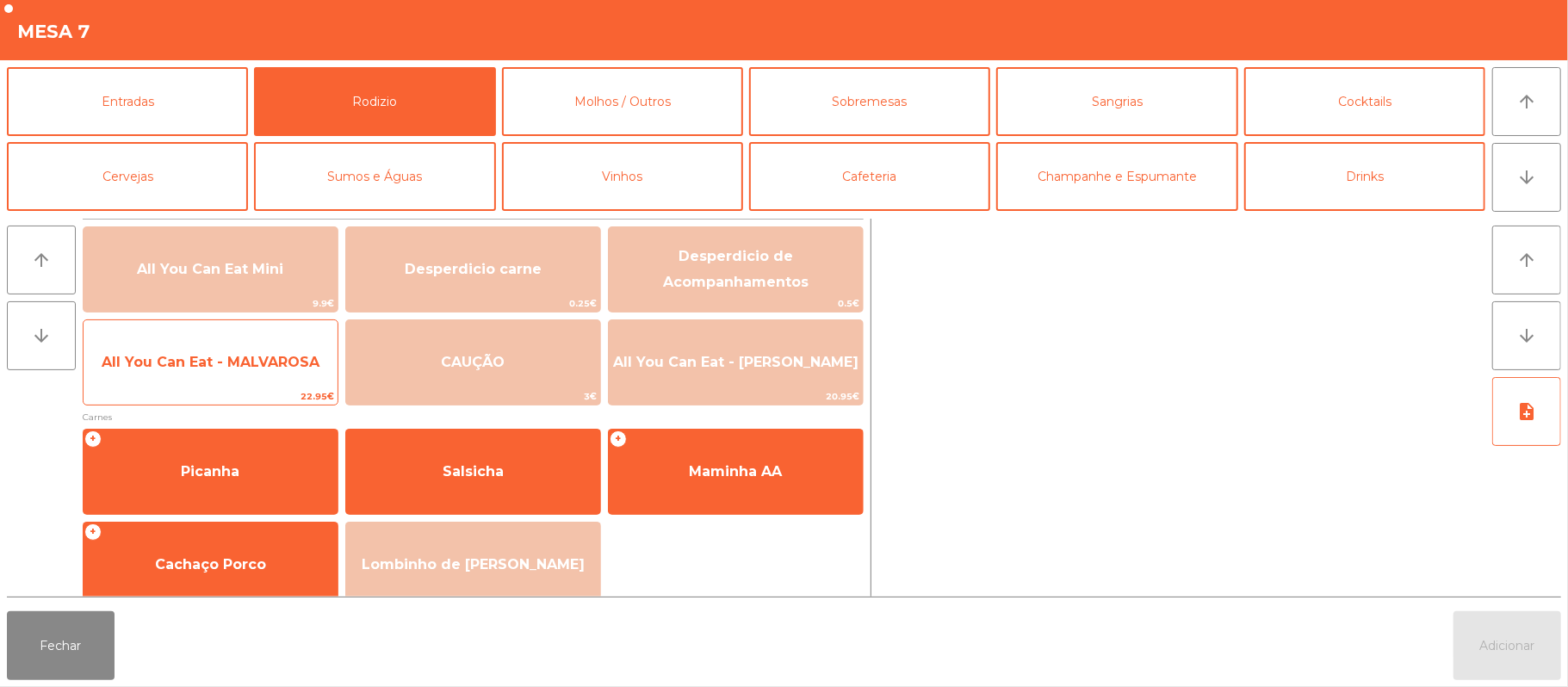
click at [242, 372] on span "All You Can Eat - MALVAROSA" at bounding box center [210, 362] width 254 height 46
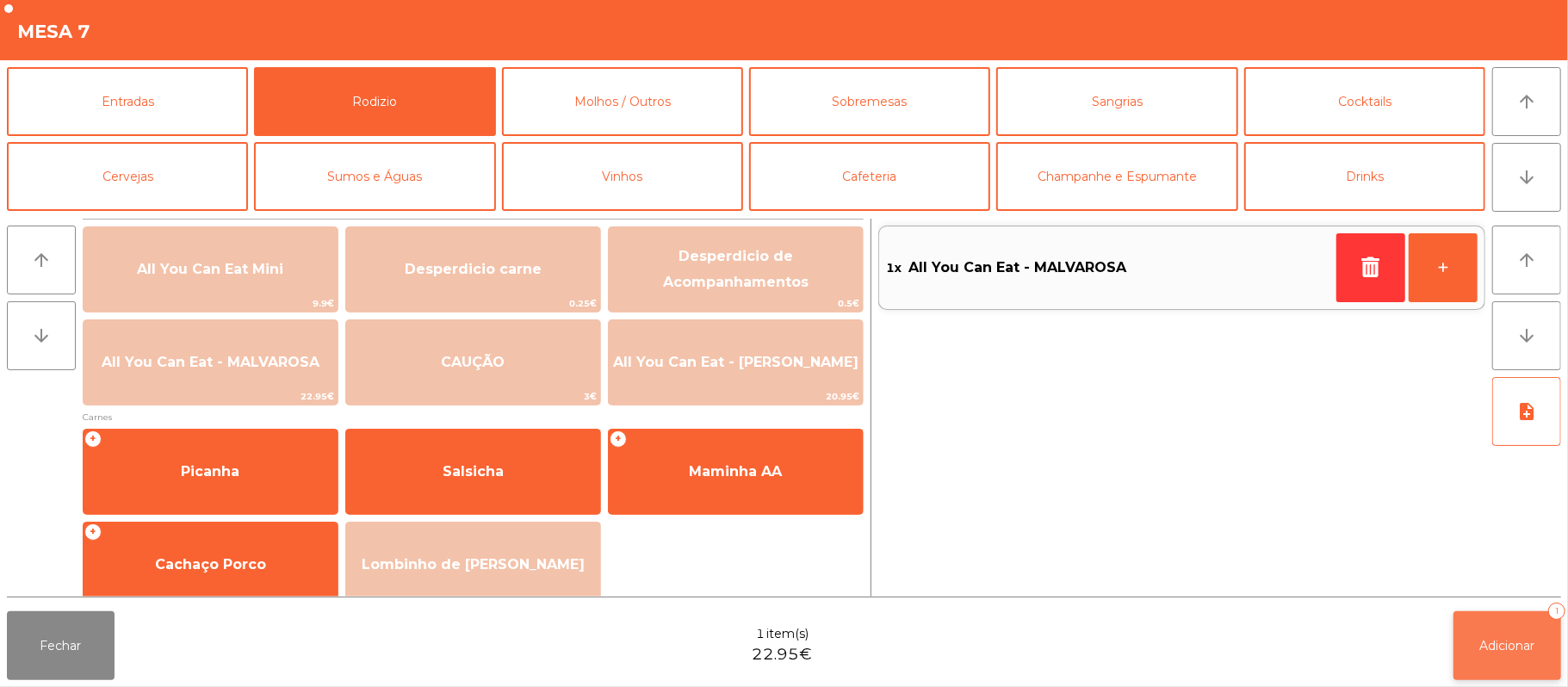
click at [1510, 648] on span "Adicionar" at bounding box center [1507, 646] width 55 height 15
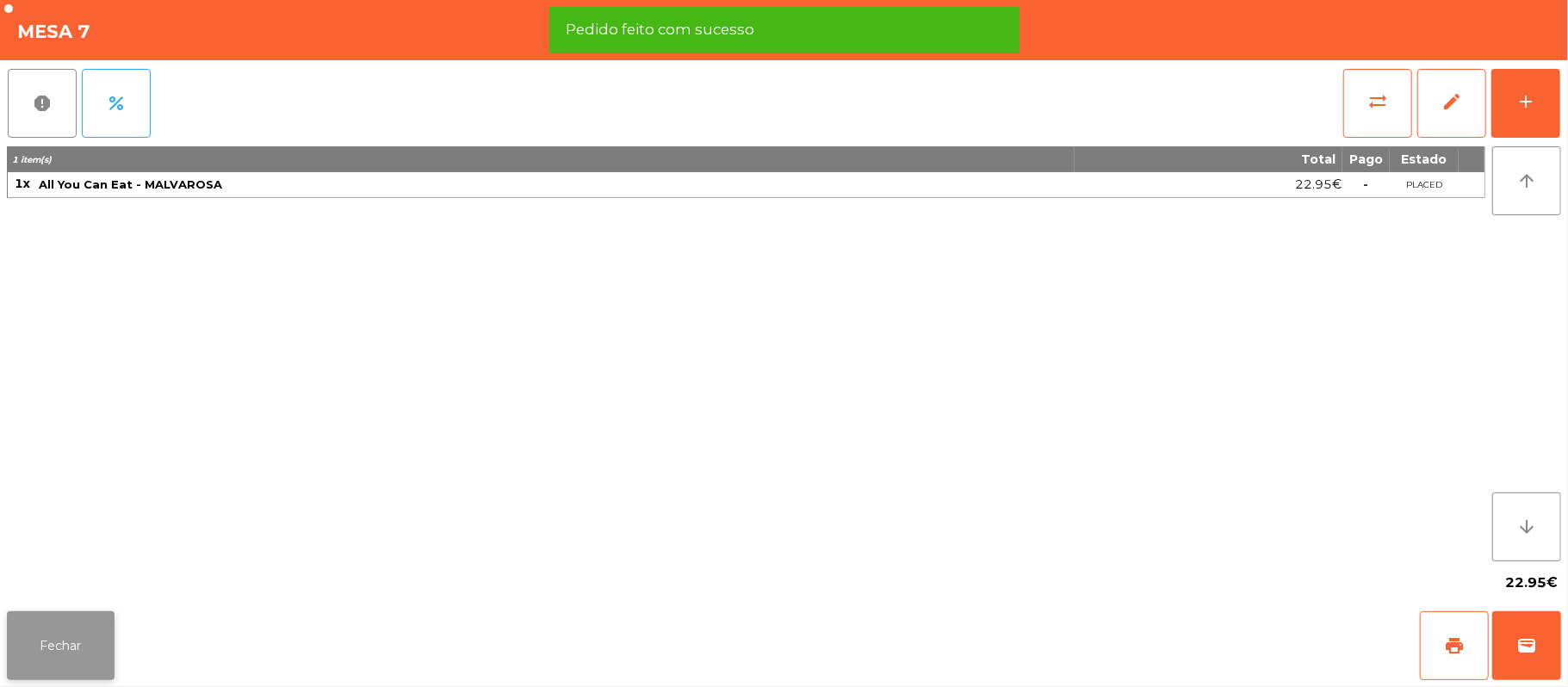
click at [80, 642] on button "Fechar" at bounding box center [60, 646] width 108 height 69
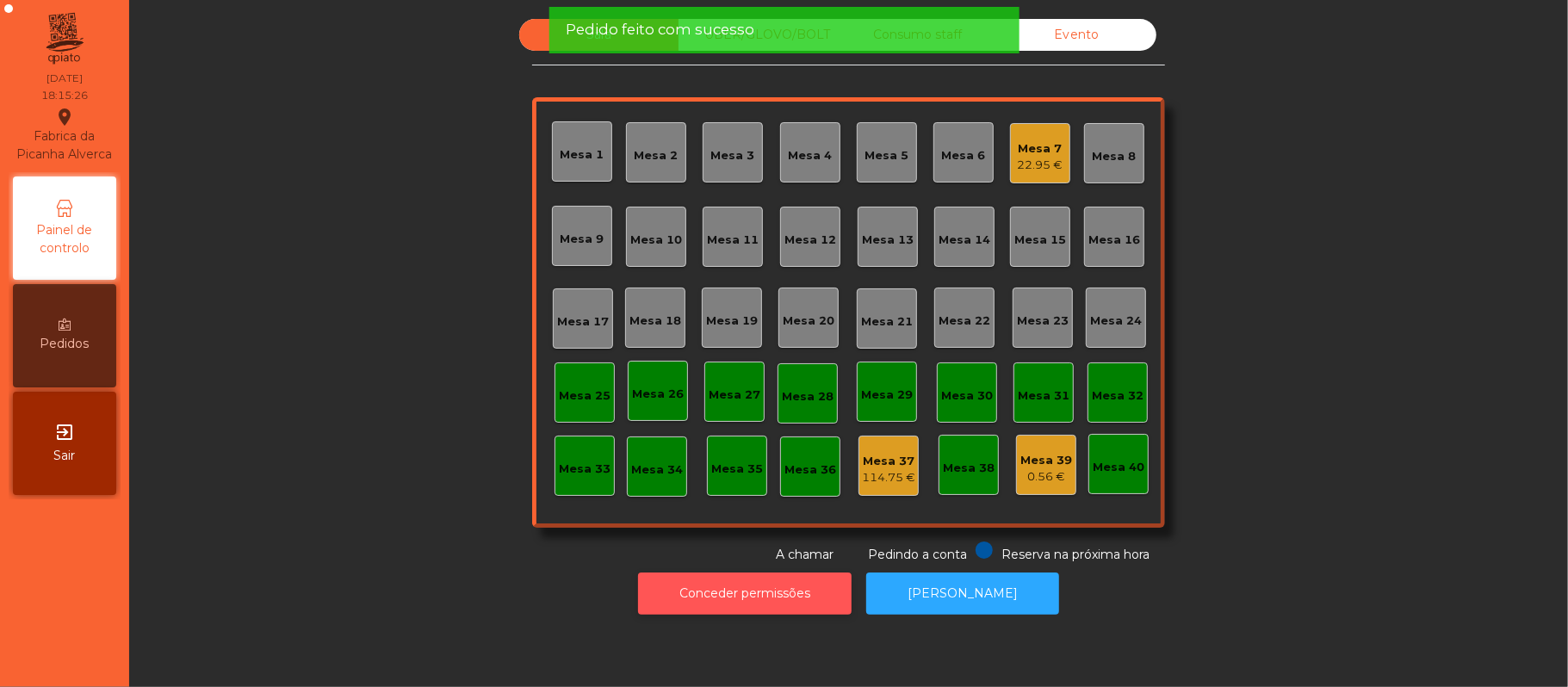
click at [755, 586] on button "Conceder permissões" at bounding box center [744, 593] width 213 height 42
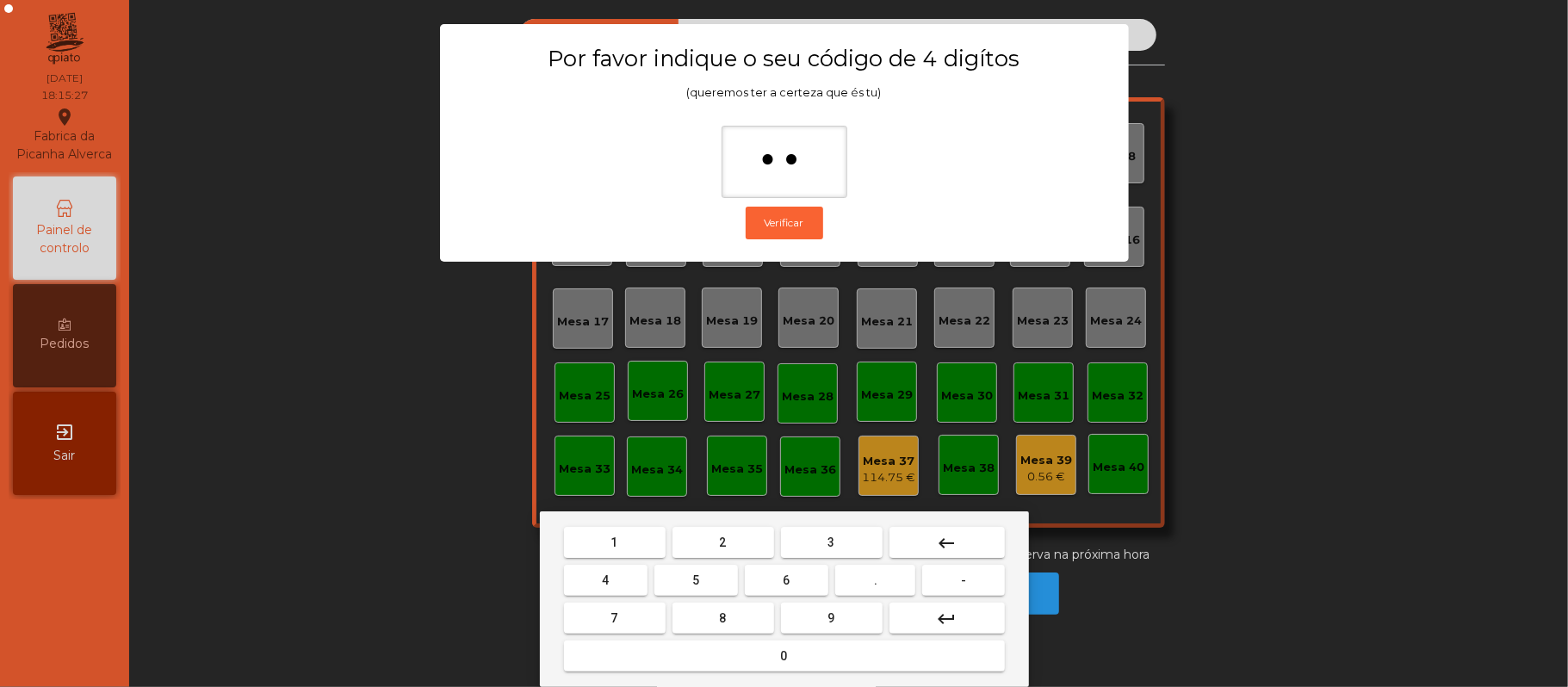
type input "***"
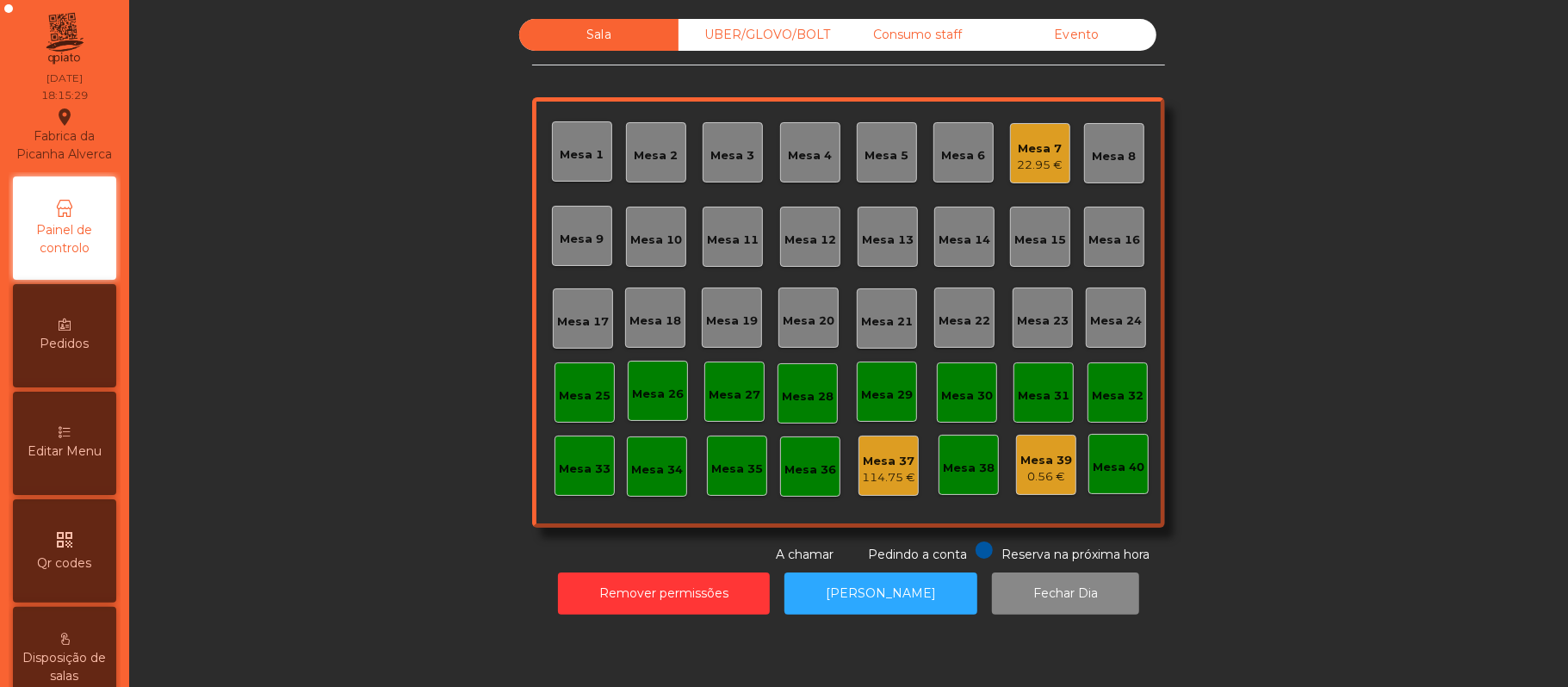
click at [75, 548] on icon "qr_code" at bounding box center [65, 540] width 21 height 21
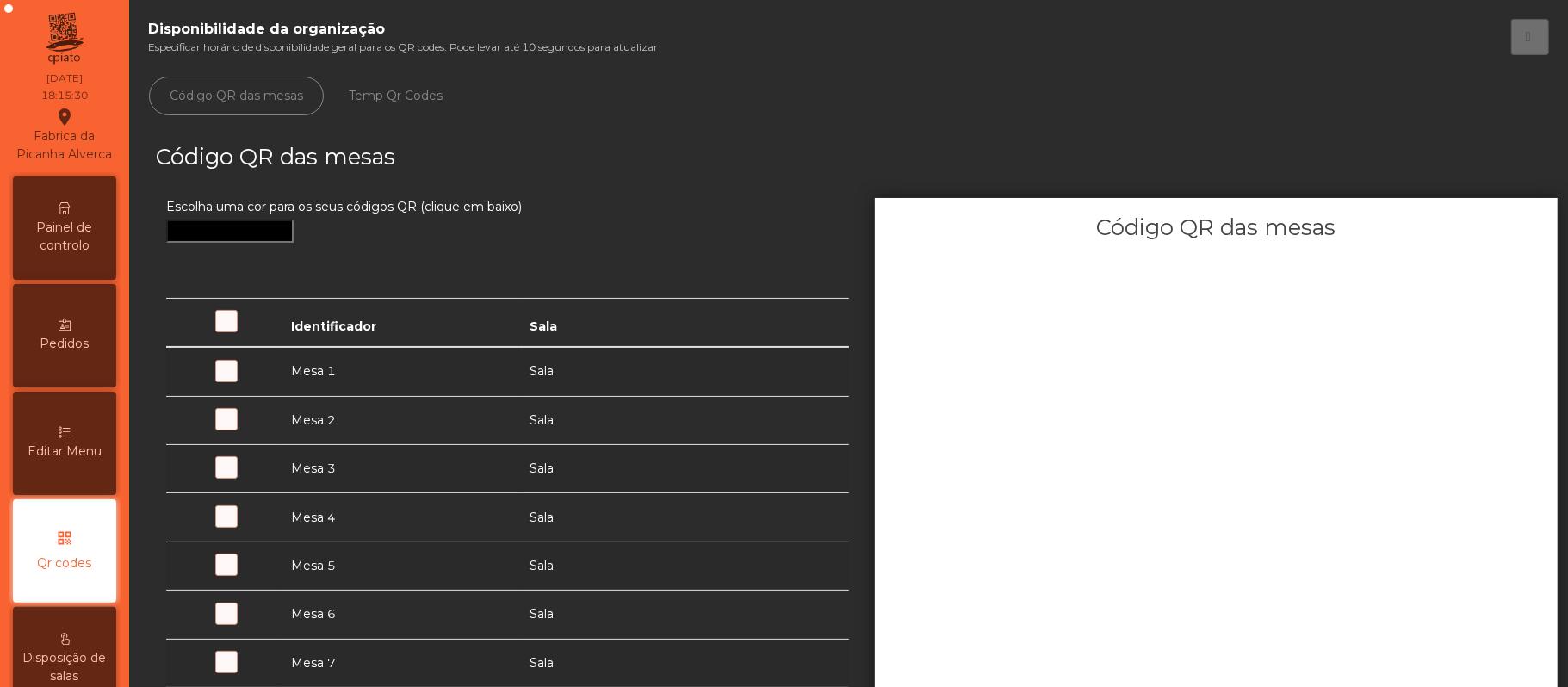
scroll to position [225, 0]
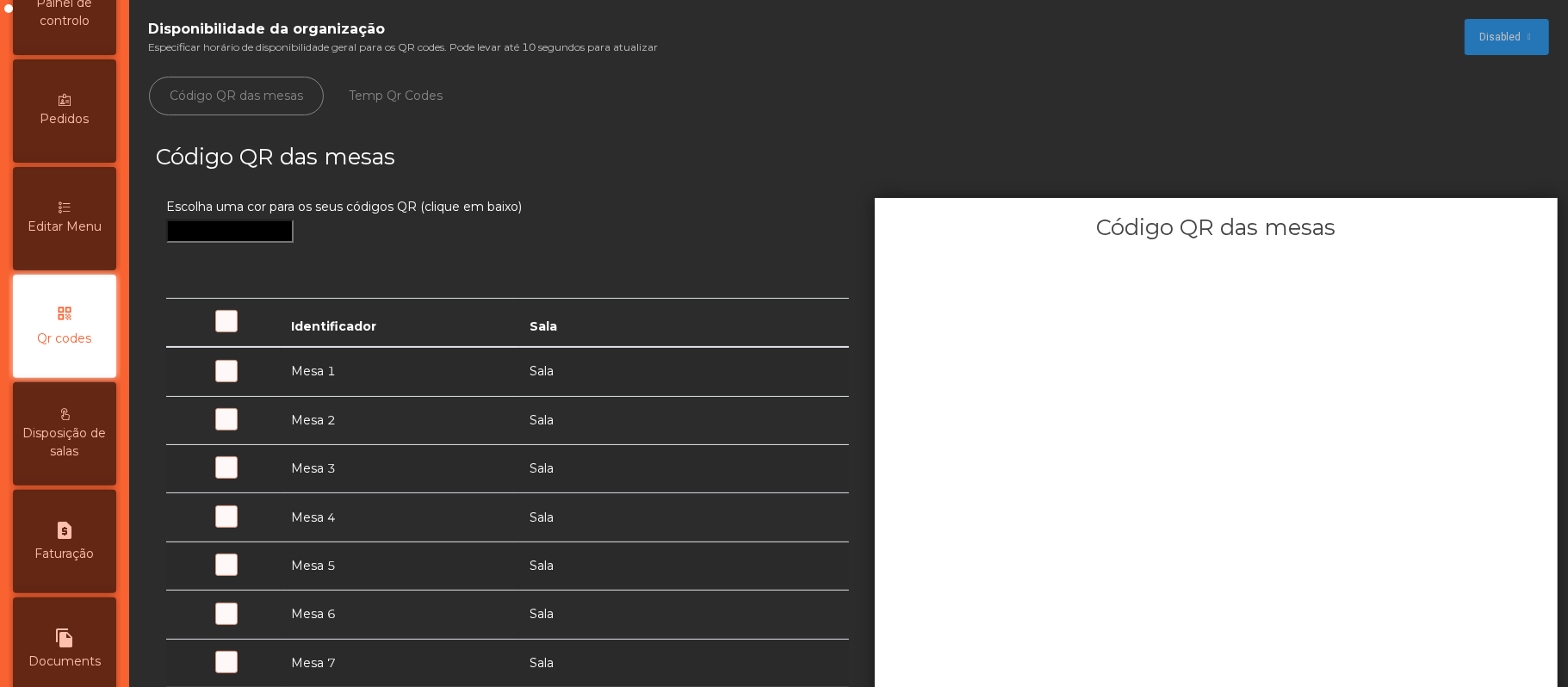
click at [399, 97] on link "Temp Qr Codes" at bounding box center [396, 96] width 135 height 39
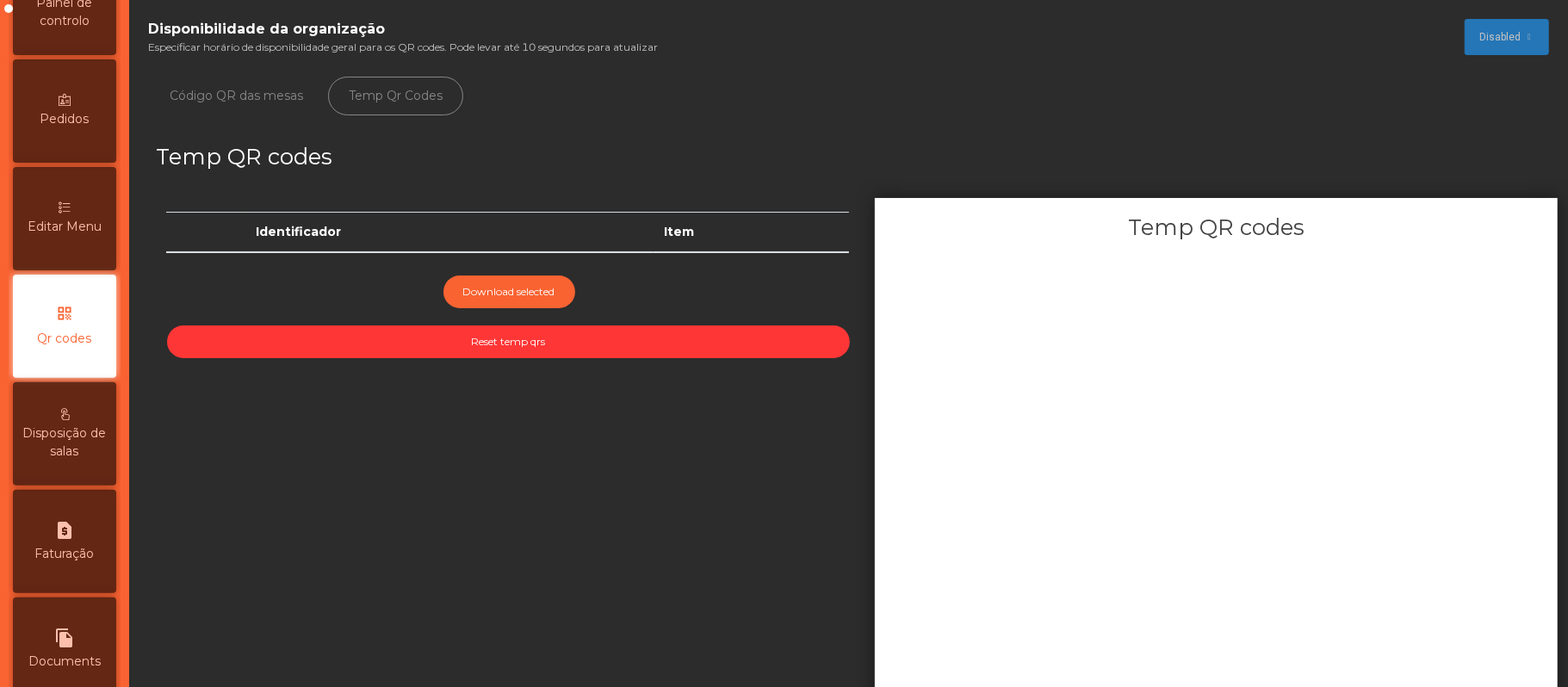
click at [249, 110] on link "Código QR das mesas" at bounding box center [237, 96] width 175 height 39
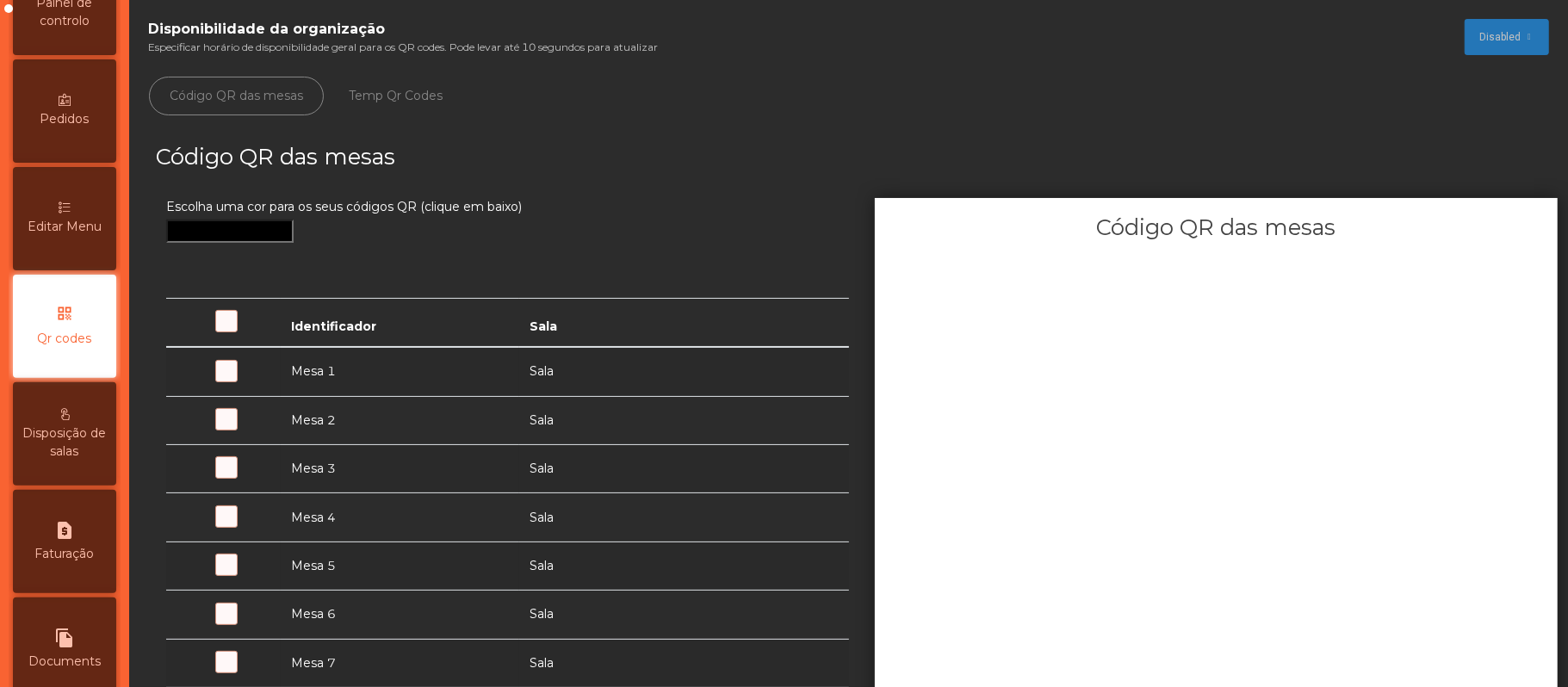
click at [372, 115] on link "Temp Qr Codes" at bounding box center [396, 96] width 135 height 39
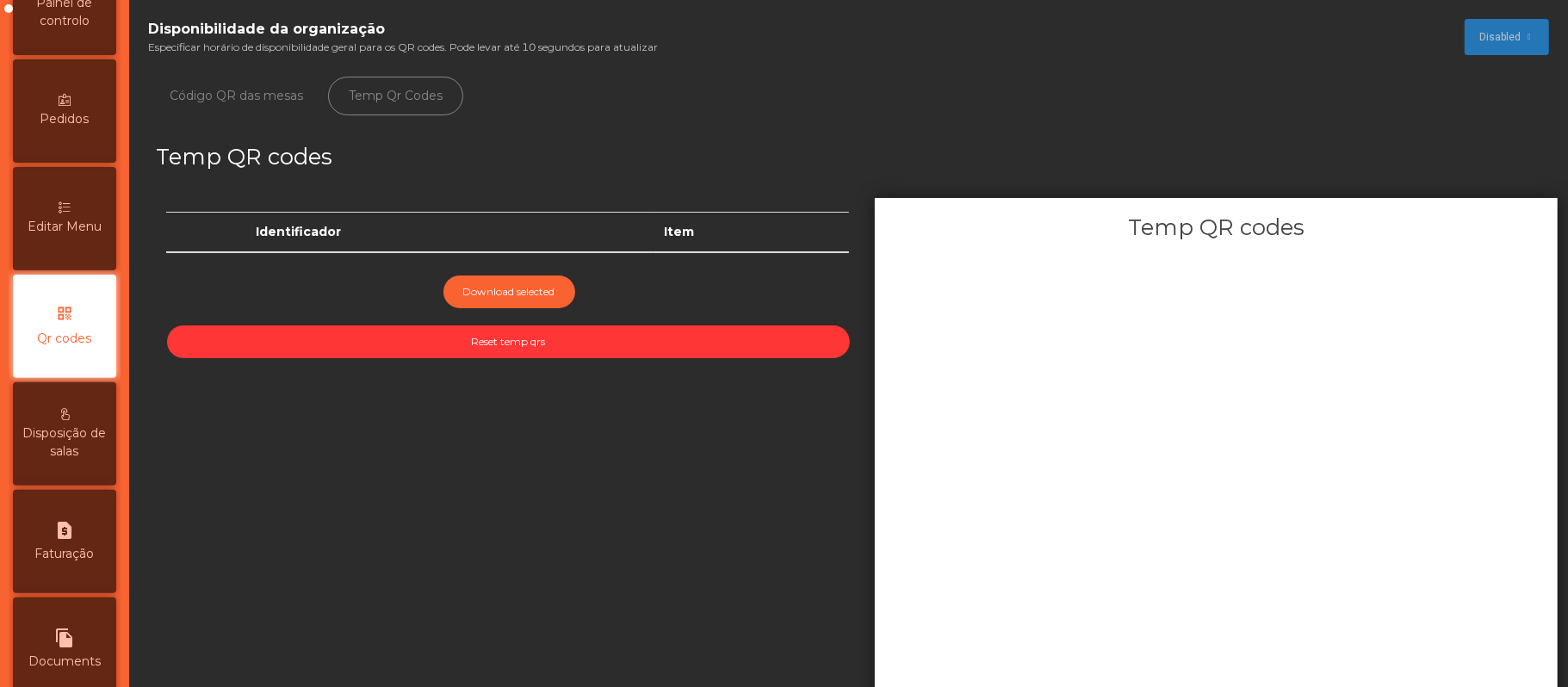
click at [263, 108] on link "Código QR das mesas" at bounding box center [237, 96] width 175 height 39
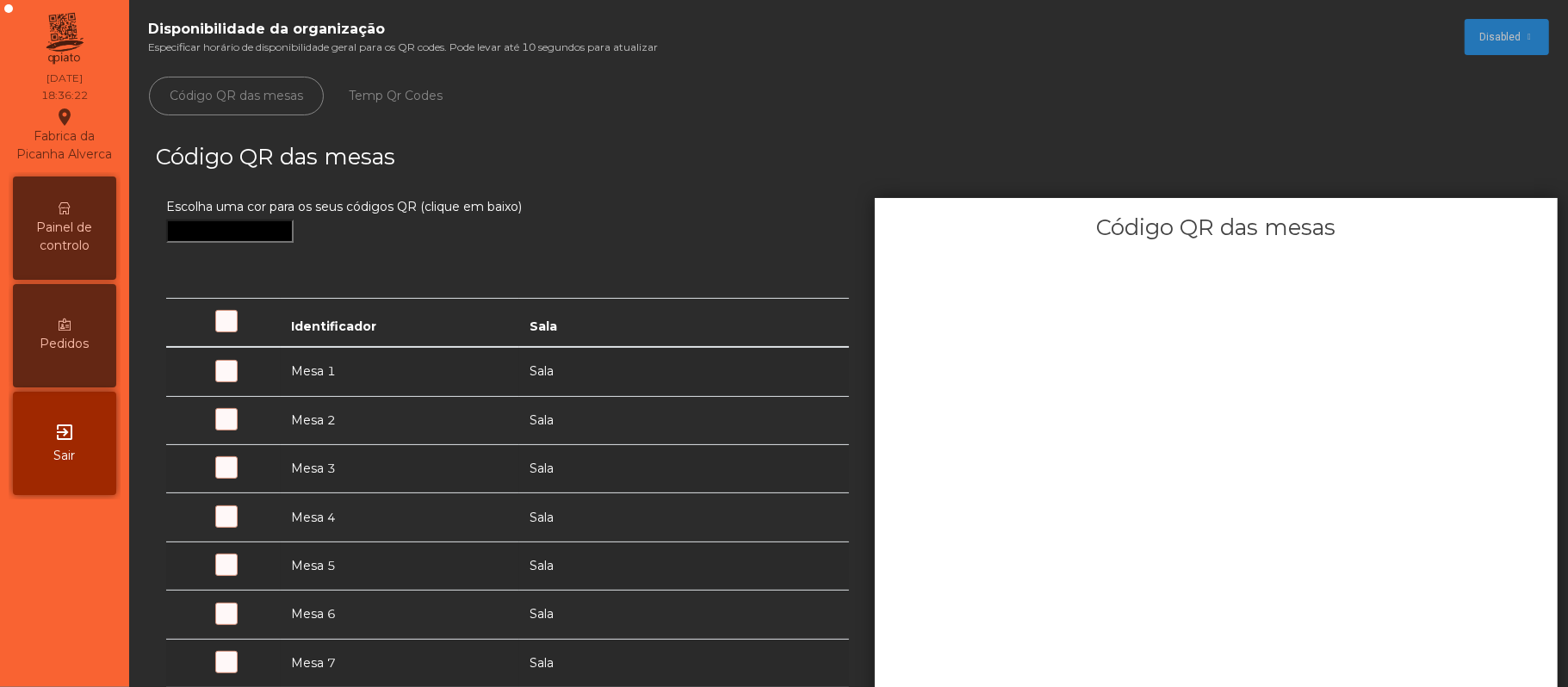
scroll to position [0, 0]
